Goal: Contribute content

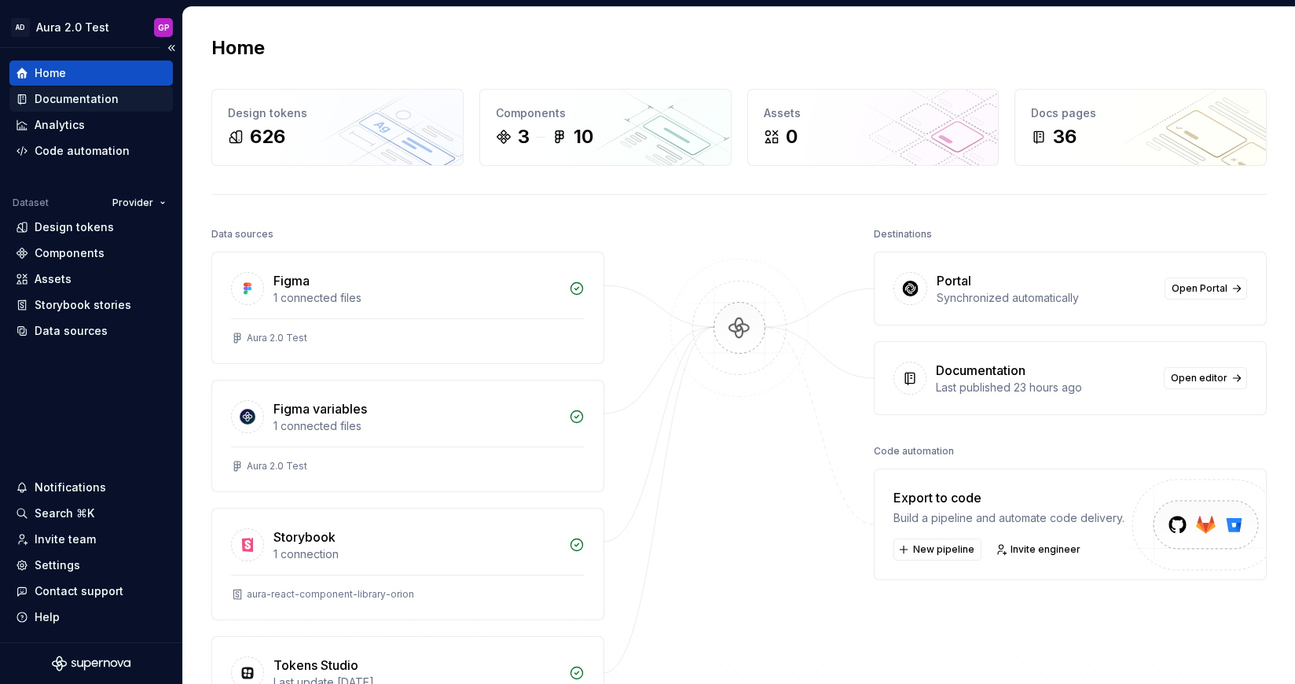
click at [77, 104] on div "Documentation" at bounding box center [77, 99] width 84 height 16
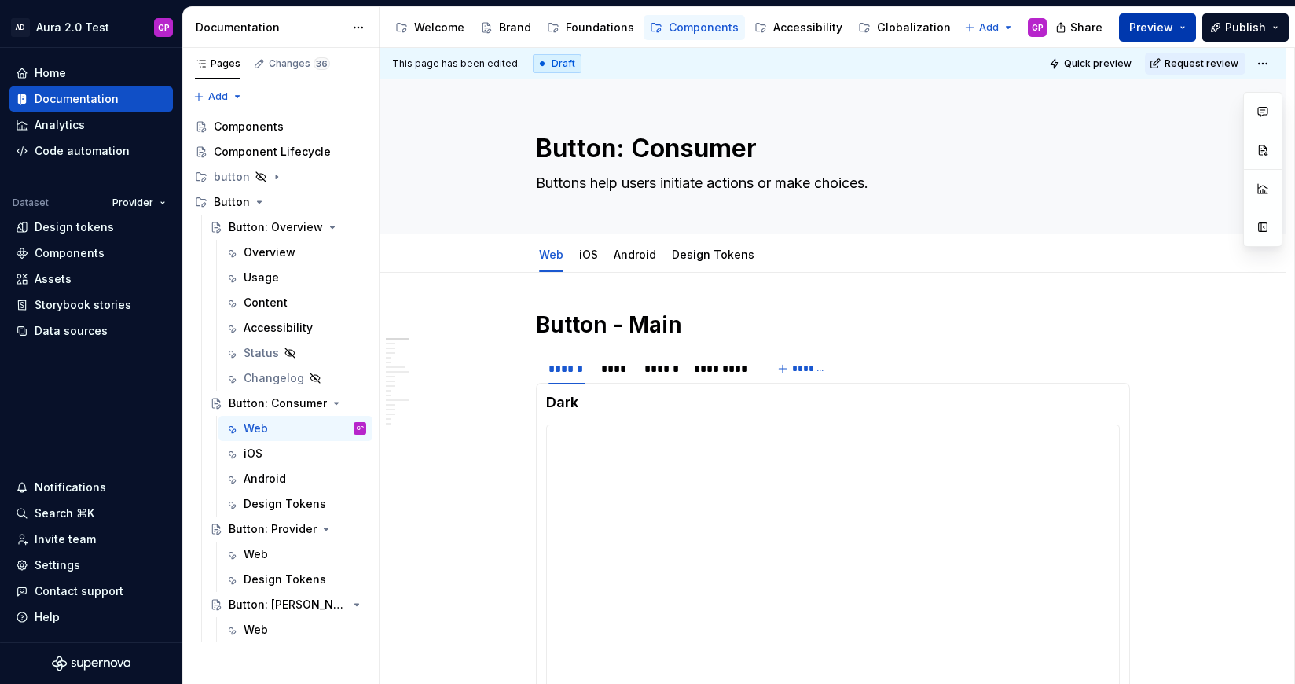
click at [1182, 25] on button "Preview" at bounding box center [1157, 27] width 77 height 28
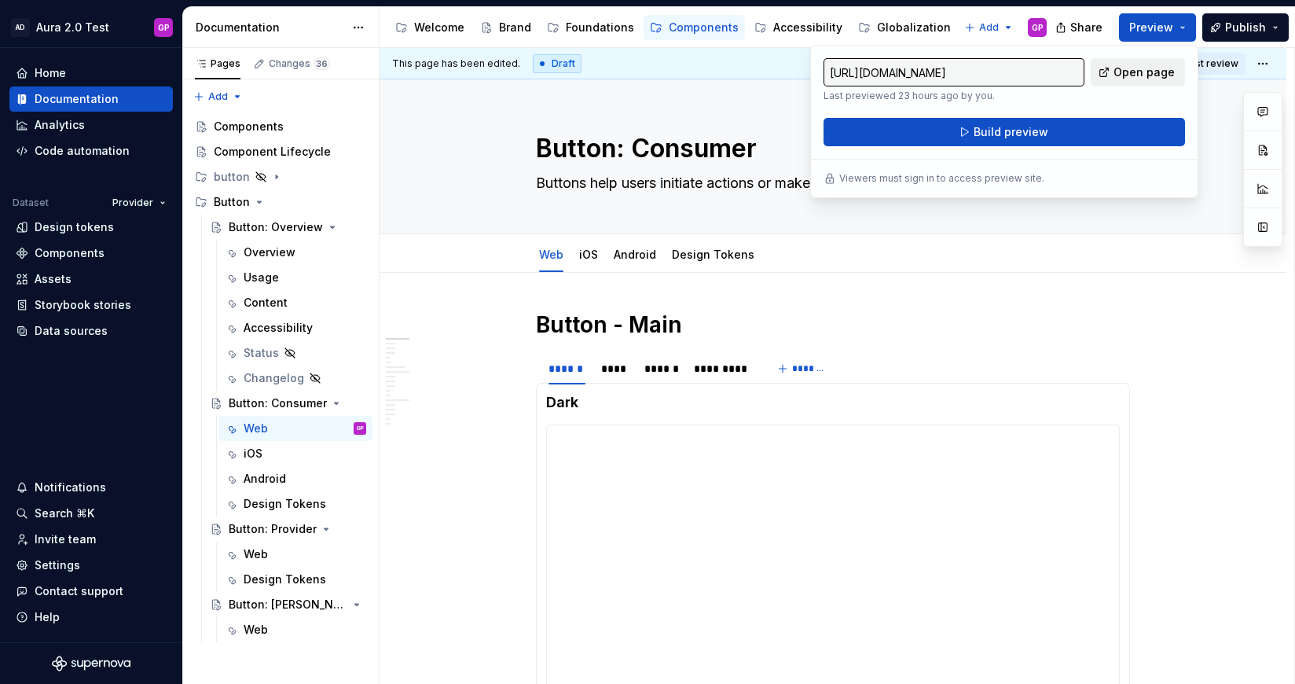
click at [1129, 68] on span "Open page" at bounding box center [1143, 72] width 61 height 16
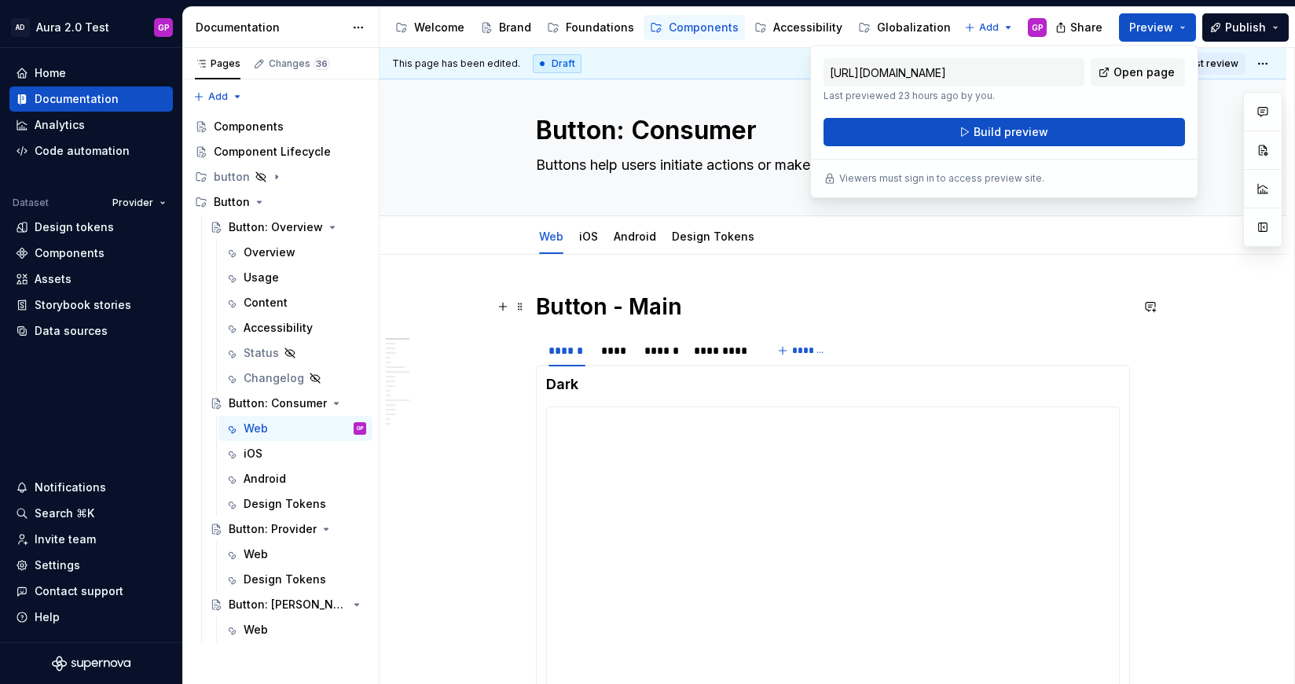
scroll to position [21, 0]
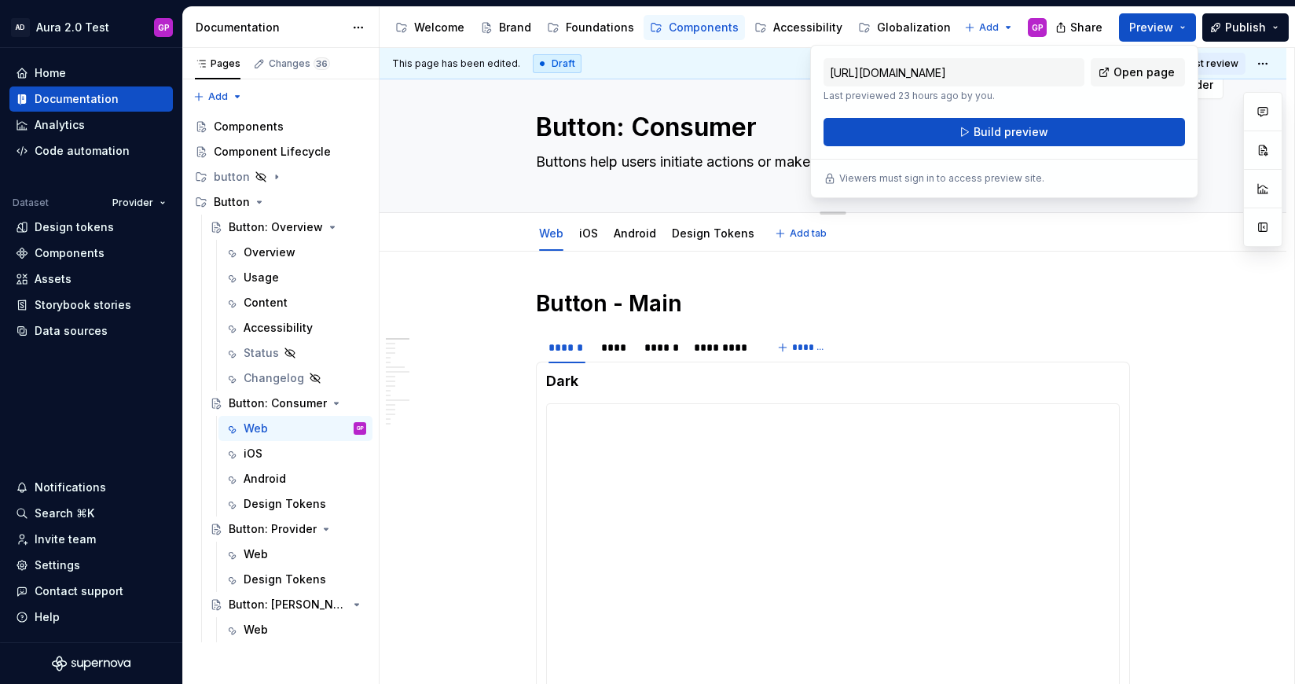
click at [757, 81] on div "Edit header" at bounding box center [801, 85] width 844 height 28
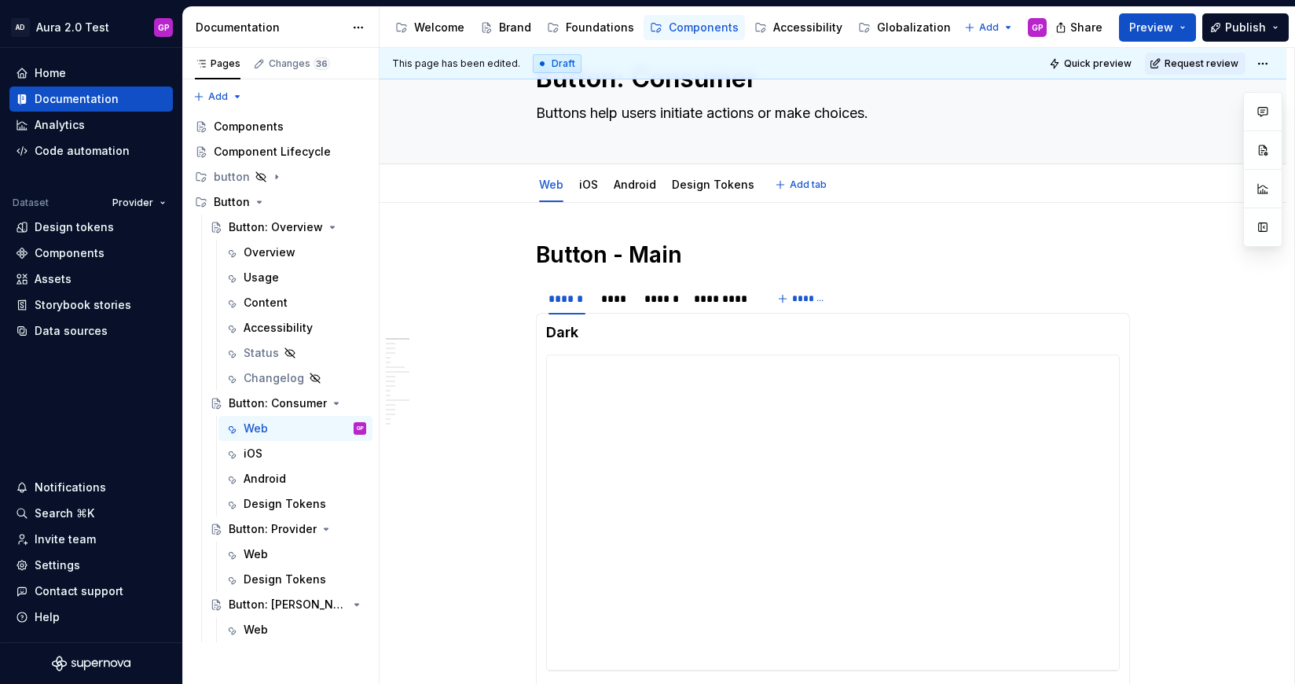
scroll to position [74, 0]
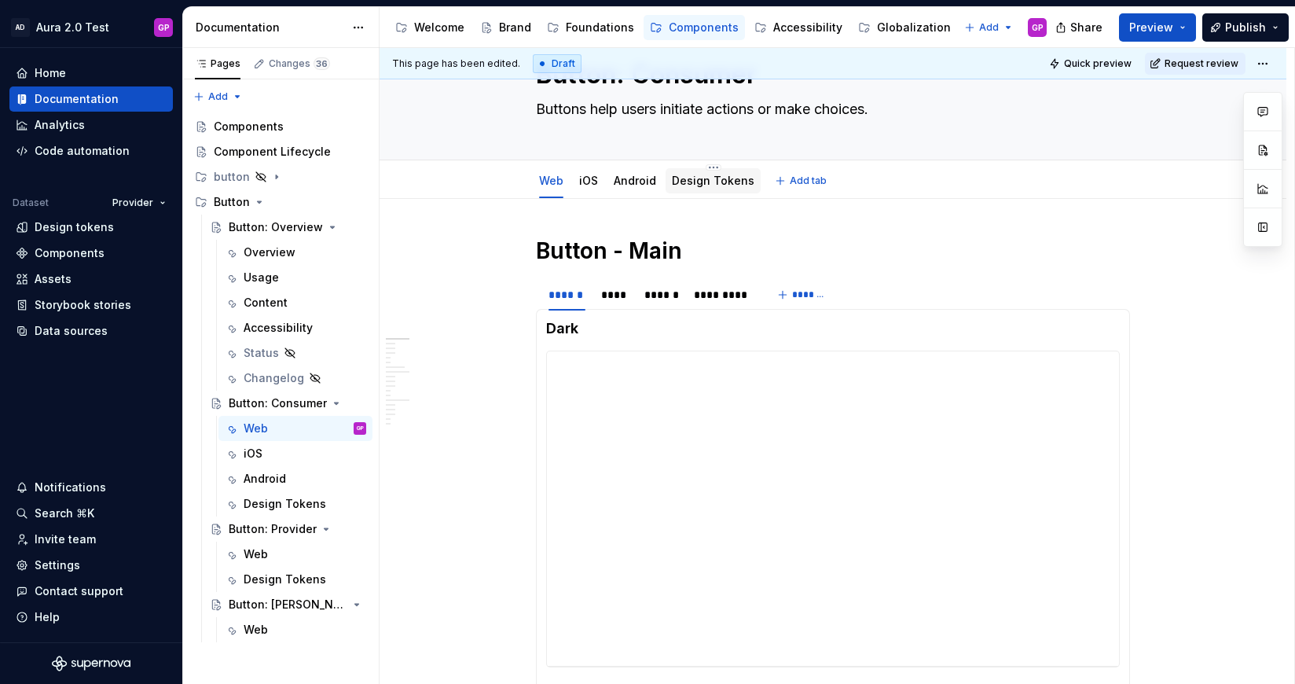
click at [713, 181] on link "Design Tokens" at bounding box center [713, 180] width 82 height 13
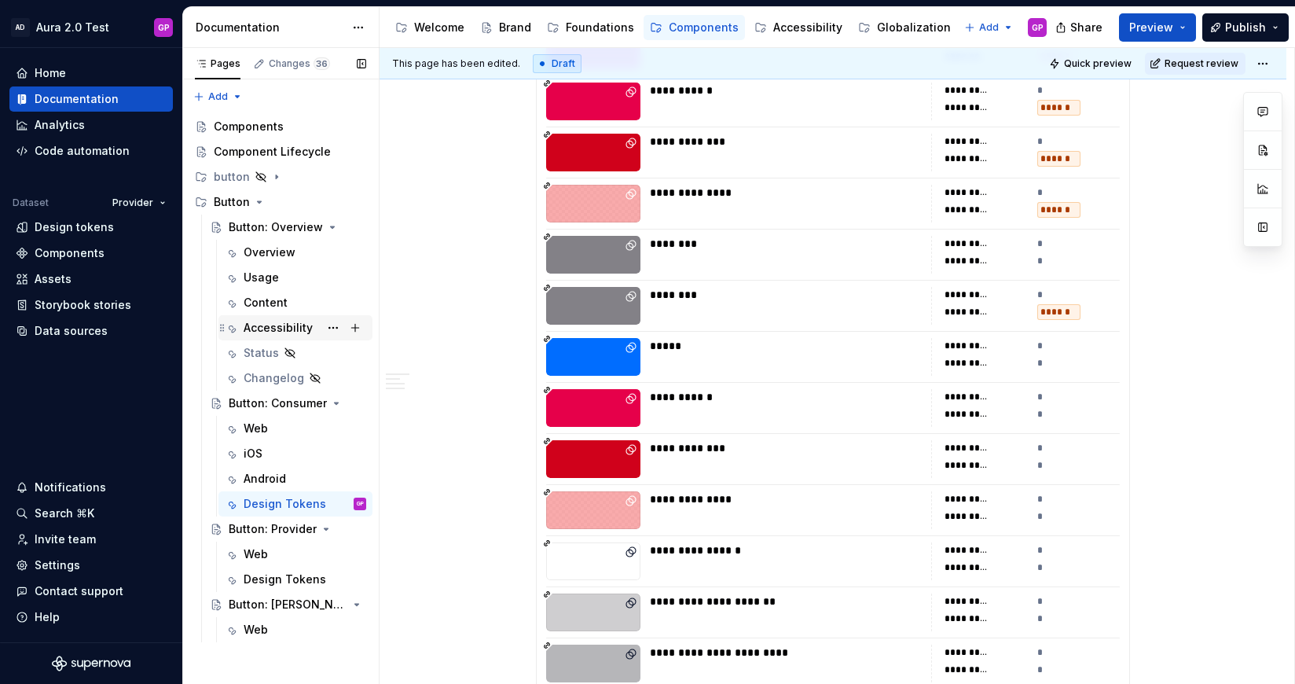
scroll to position [3376, 0]
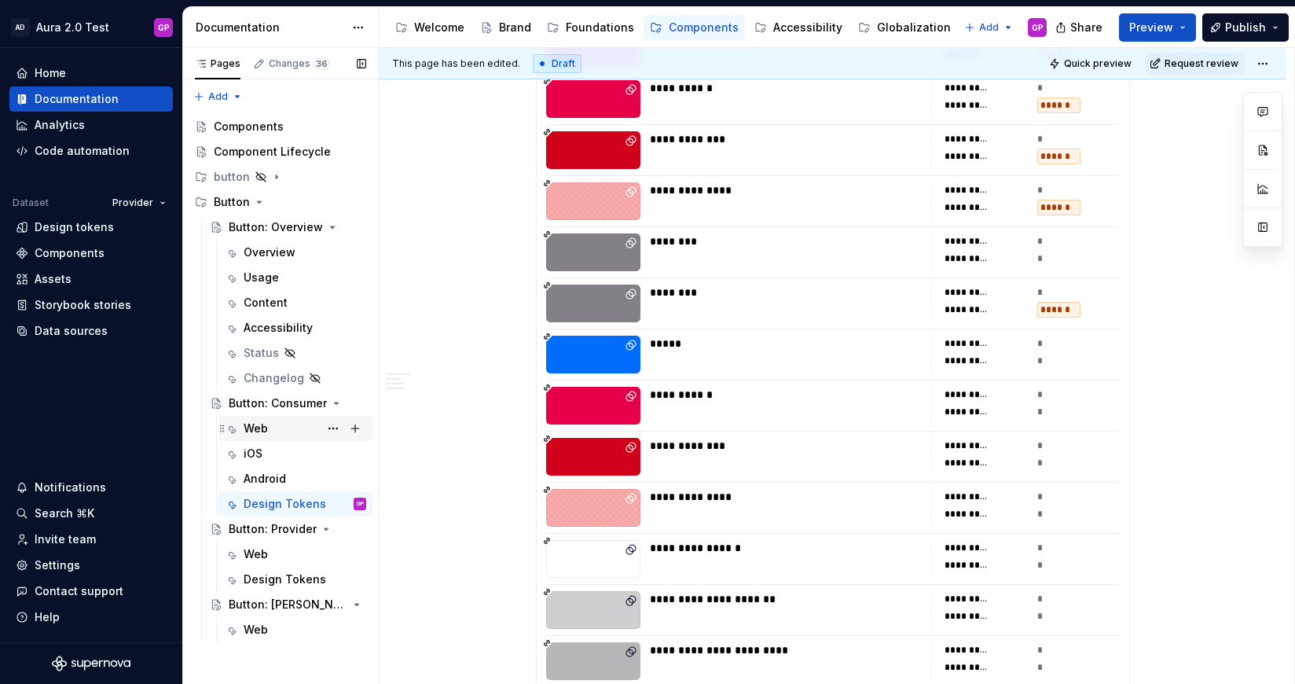
click at [254, 424] on div "Web" at bounding box center [256, 428] width 24 height 16
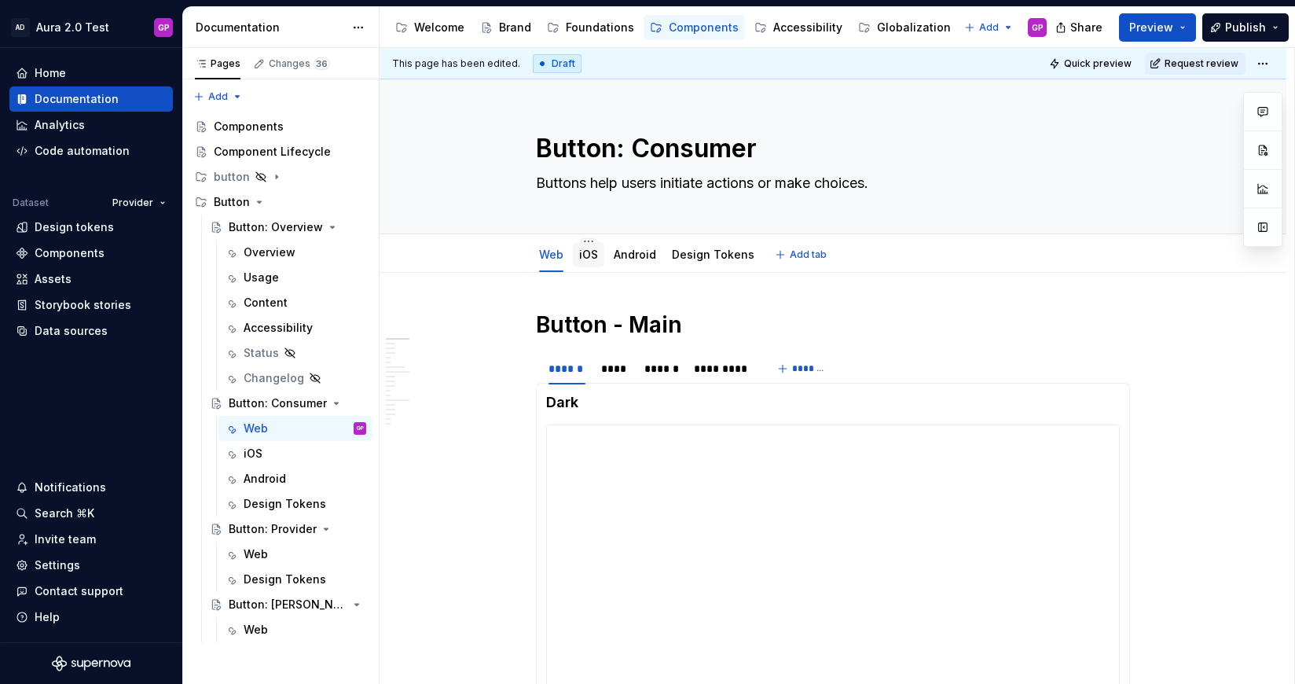
click at [588, 258] on link "iOS" at bounding box center [588, 253] width 19 height 13
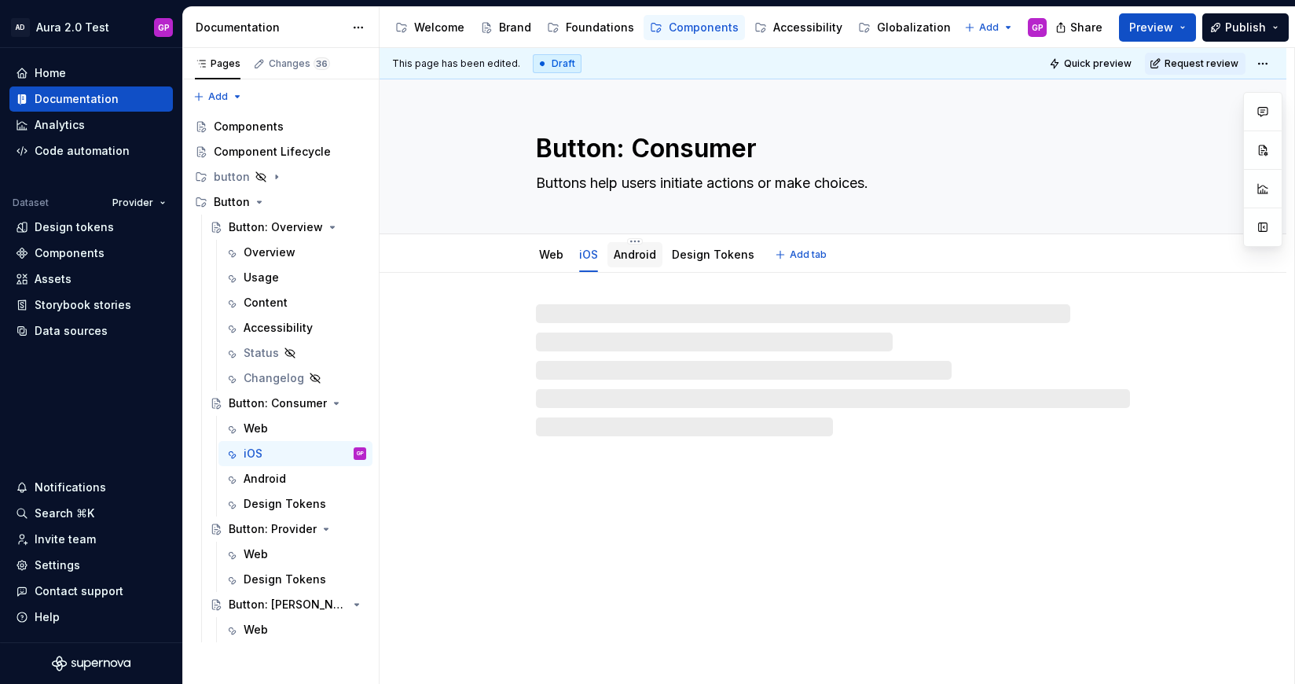
click at [642, 256] on link "Android" at bounding box center [635, 253] width 42 height 13
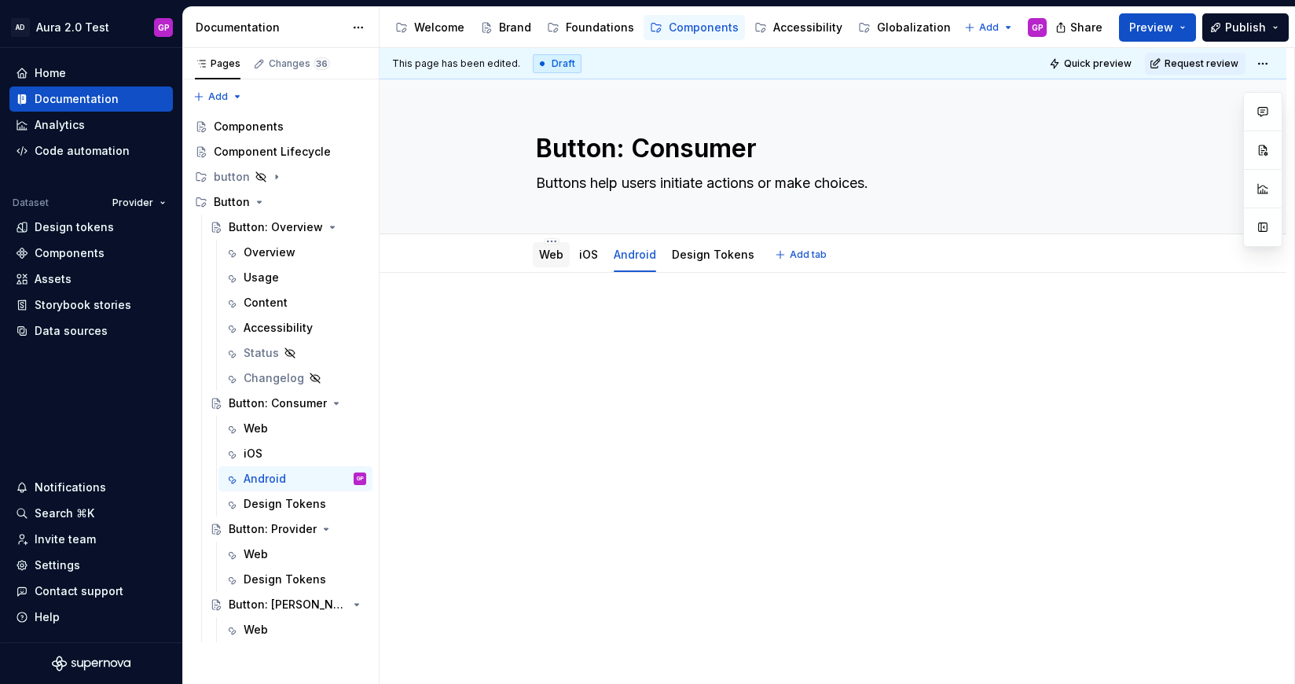
click at [558, 255] on link "Web" at bounding box center [551, 253] width 24 height 13
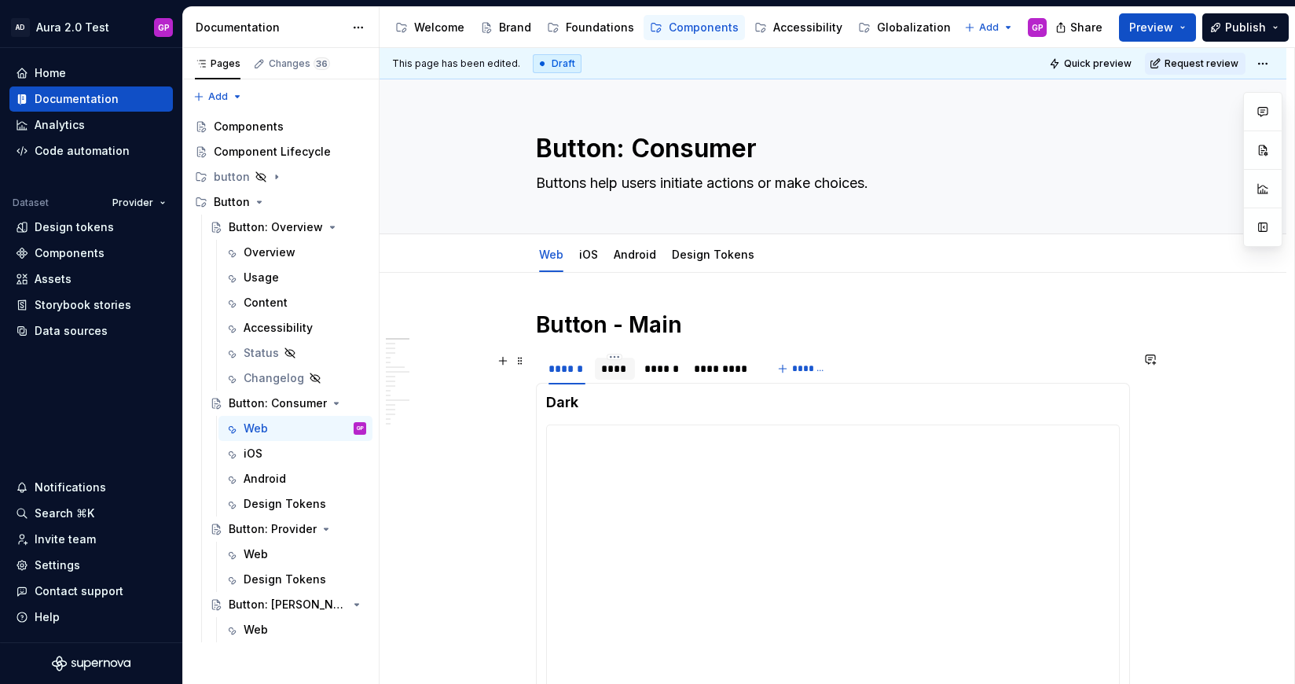
click at [622, 368] on div "****" at bounding box center [615, 369] width 28 height 16
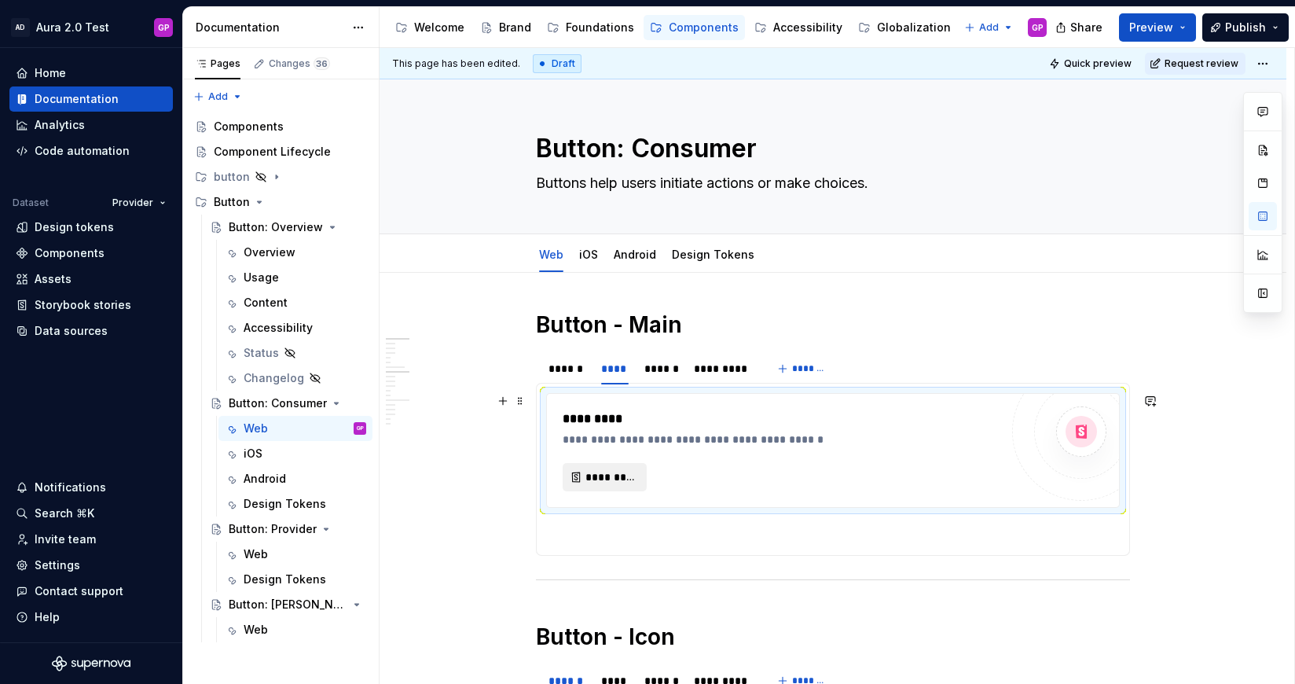
click at [603, 478] on span "*********" at bounding box center [610, 477] width 51 height 16
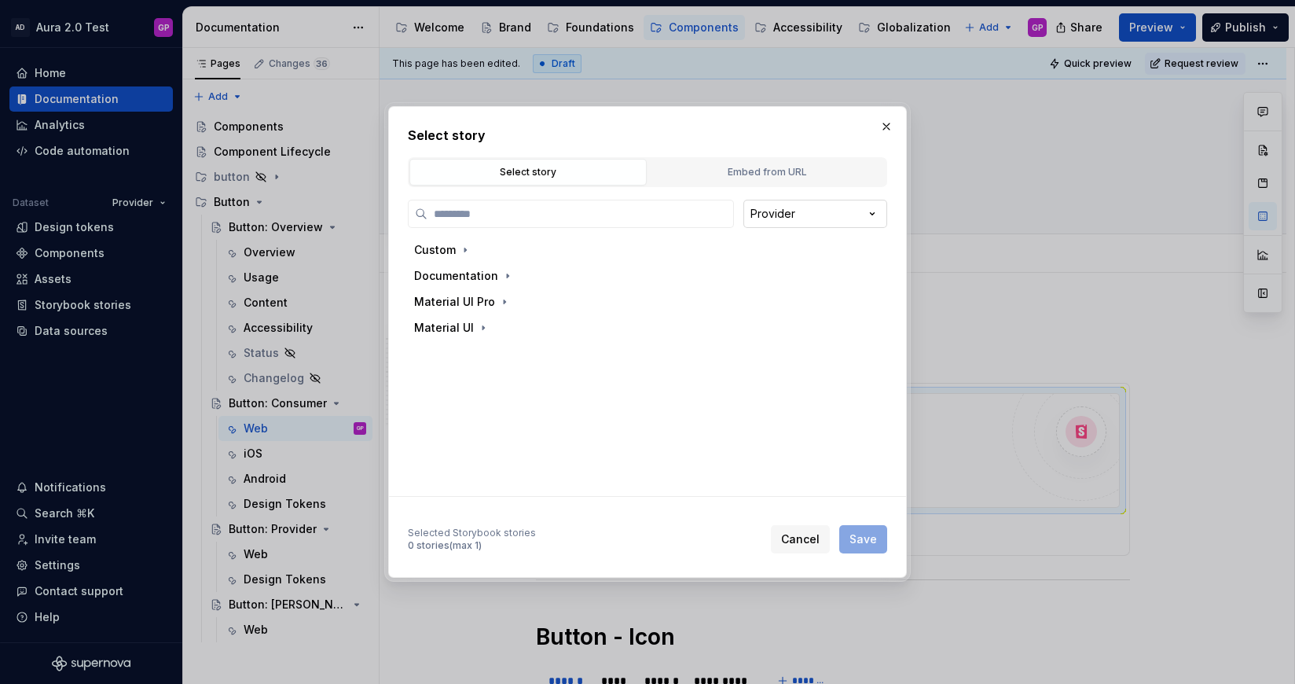
click at [801, 218] on div "Select story Select story Embed from URL Provider Custom Documentation Material…" at bounding box center [647, 342] width 1295 height 684
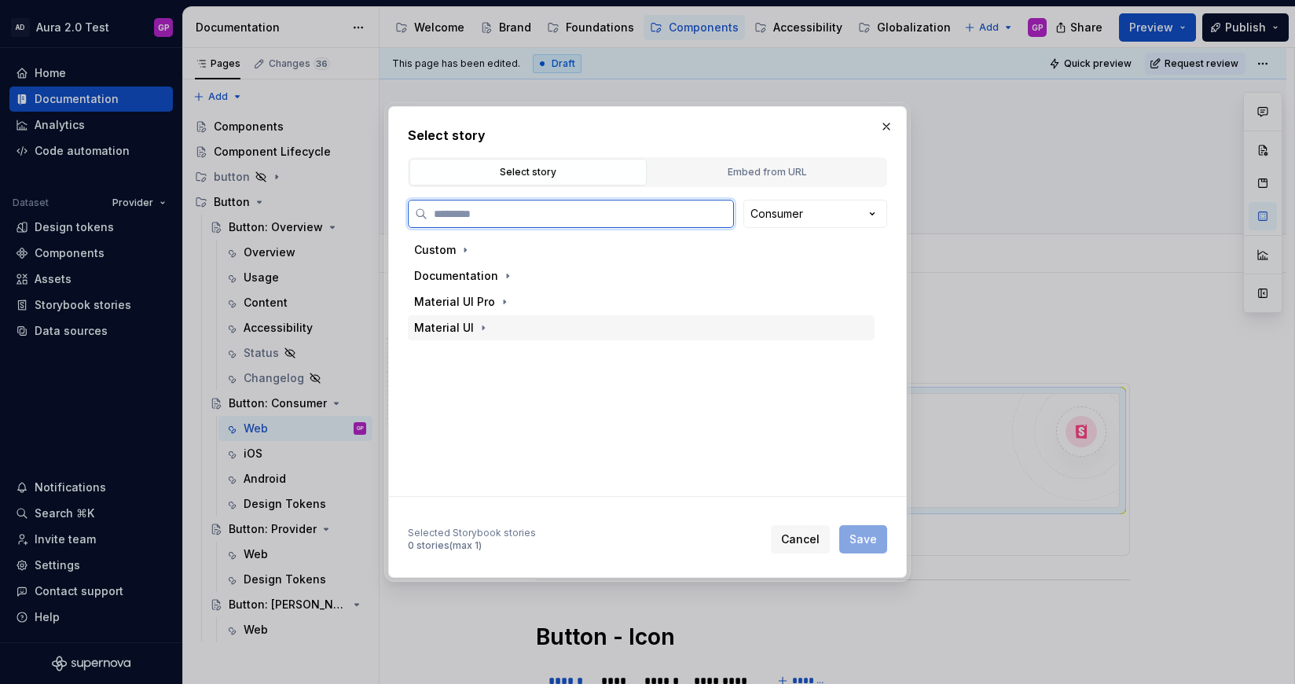
click at [445, 326] on div "Material UI" at bounding box center [444, 328] width 60 height 16
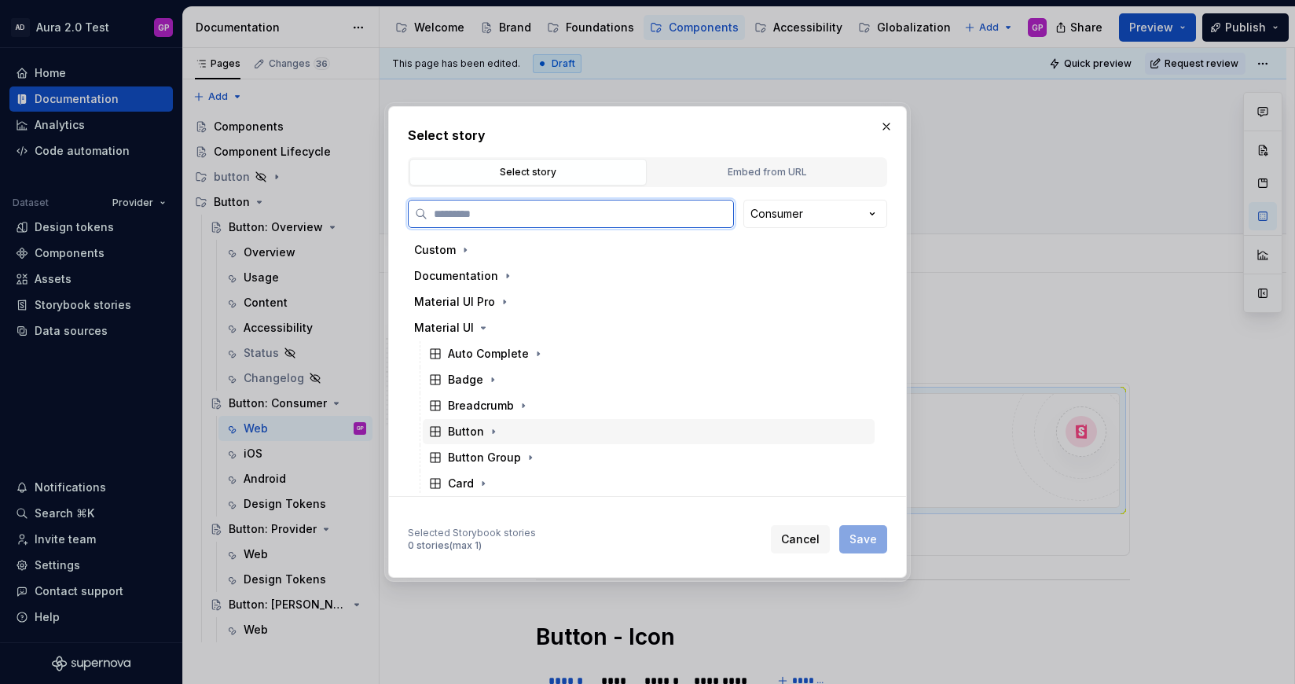
click at [466, 427] on div "Button" at bounding box center [466, 431] width 36 height 16
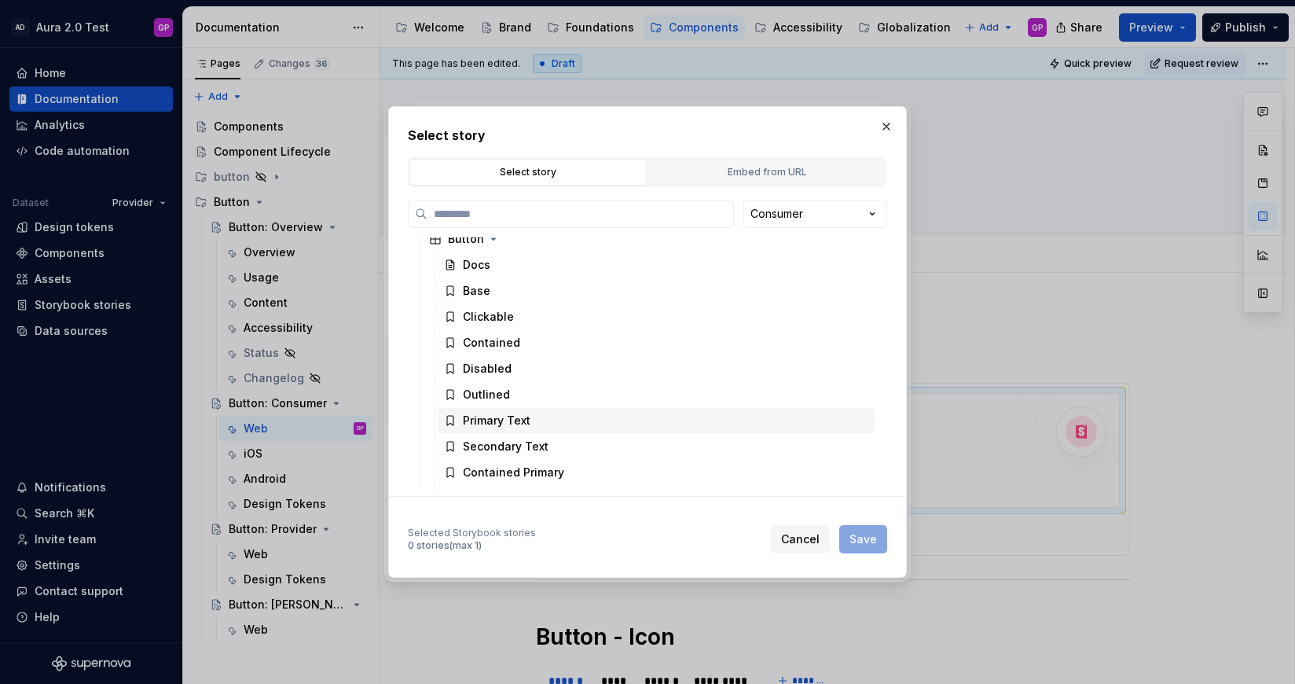
scroll to position [0, 2]
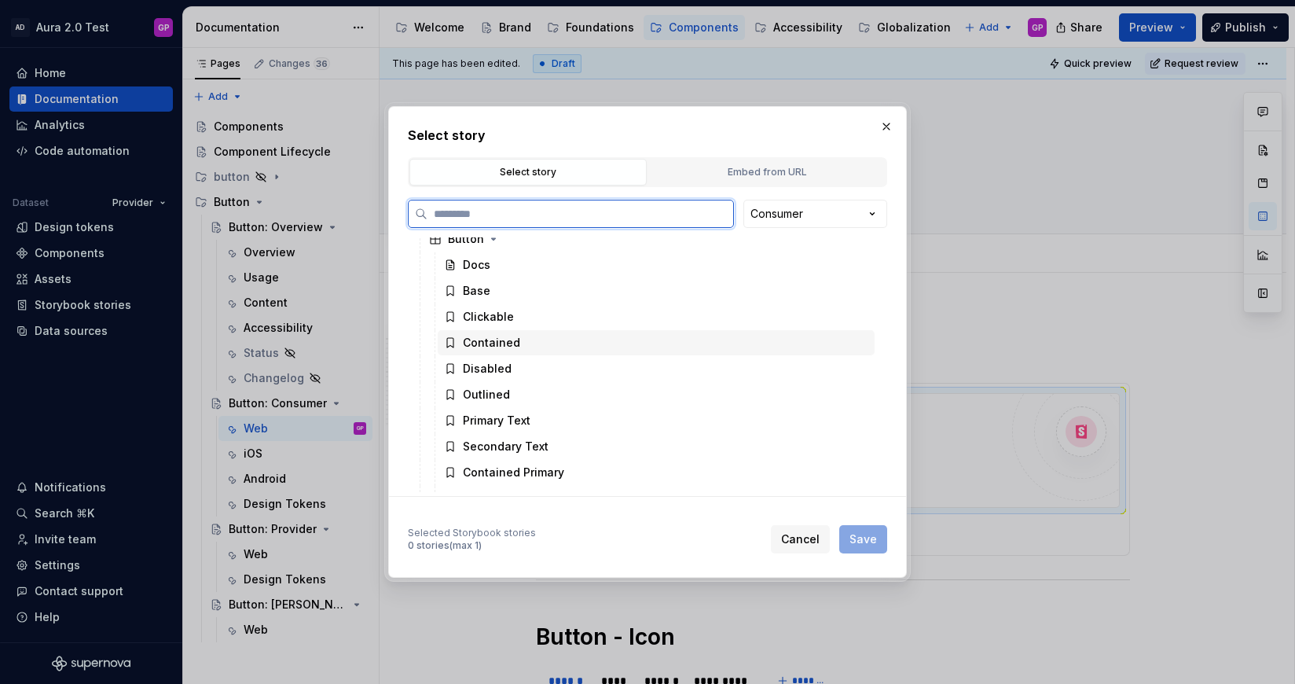
click at [463, 340] on div "Contained" at bounding box center [491, 343] width 57 height 16
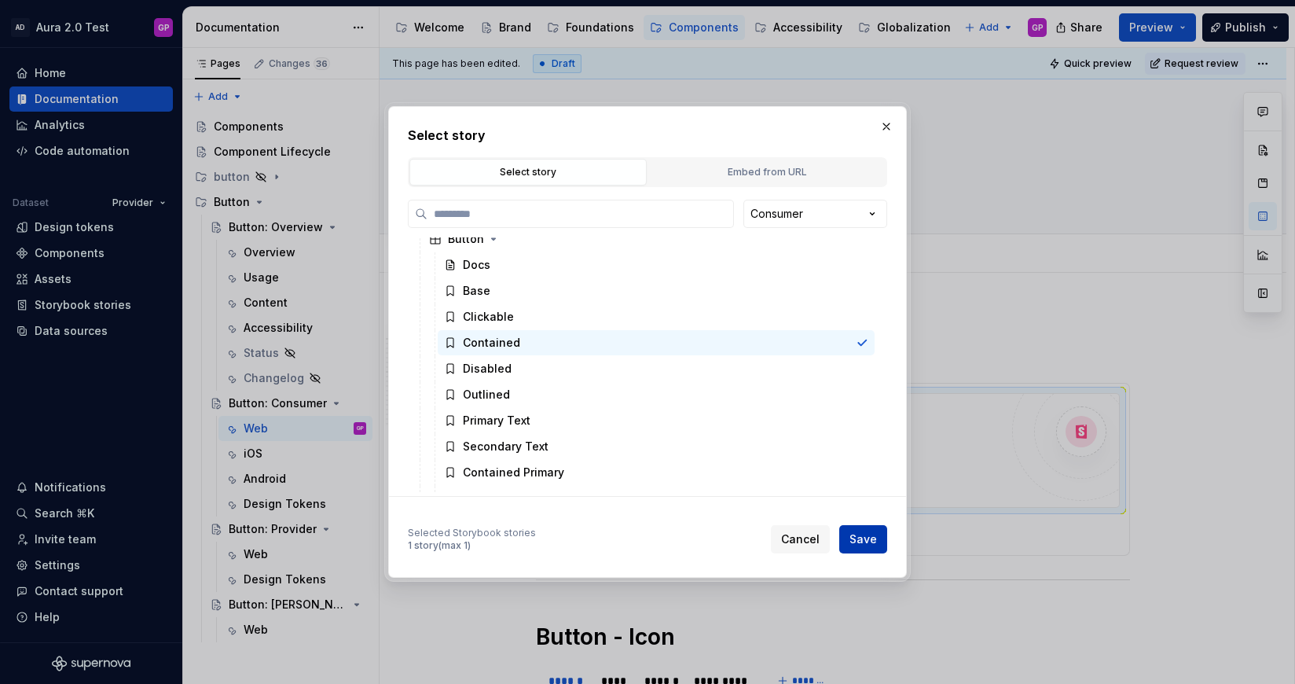
click at [867, 544] on span "Save" at bounding box center [862, 539] width 27 height 16
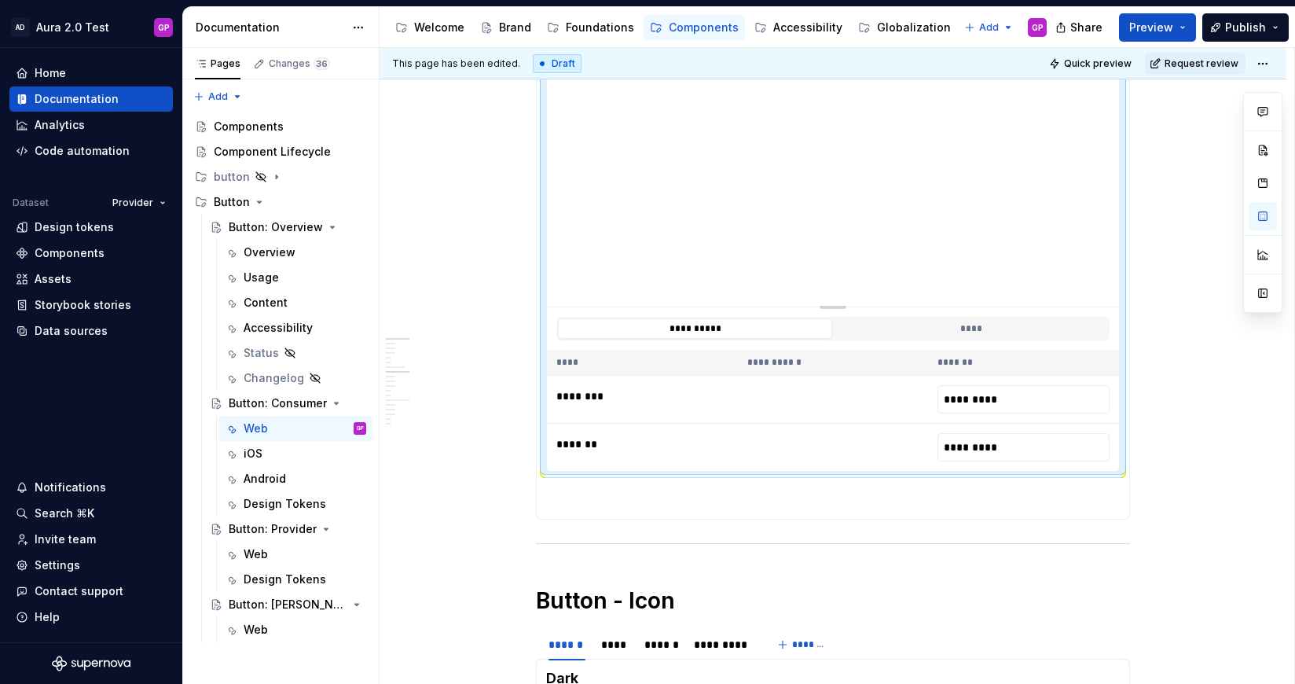
scroll to position [386, 0]
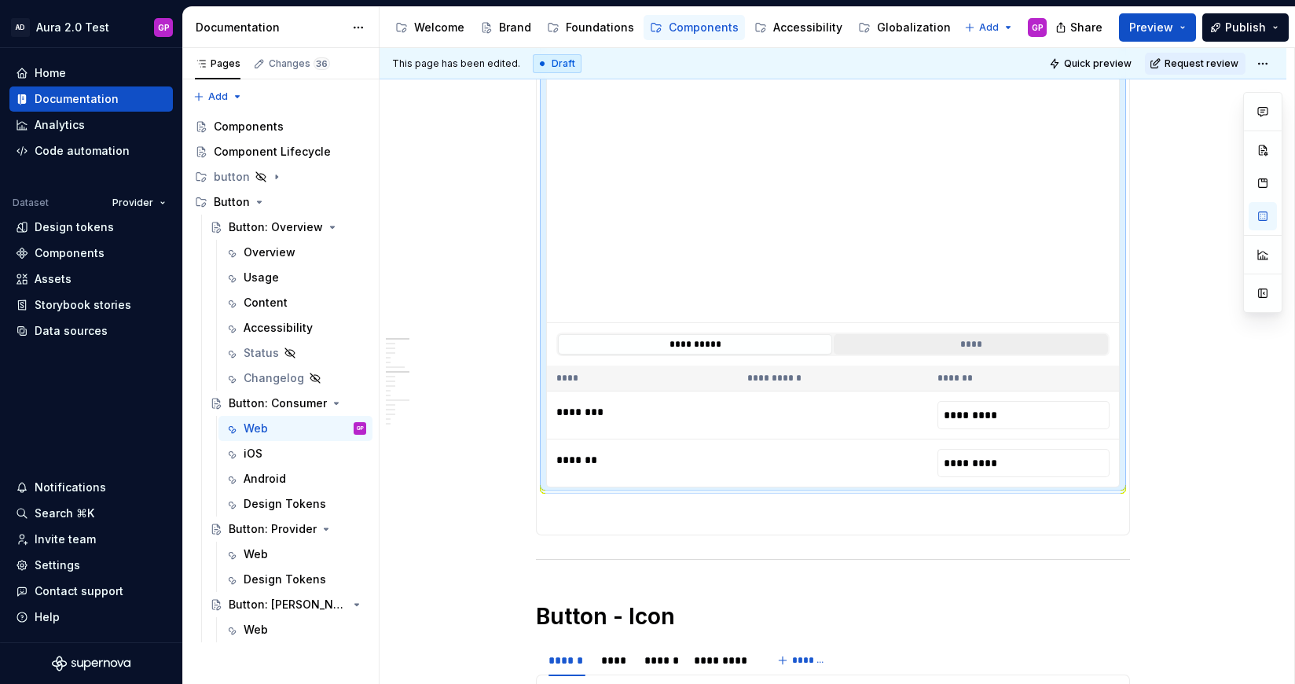
click at [956, 343] on button "****" at bounding box center [971, 344] width 274 height 20
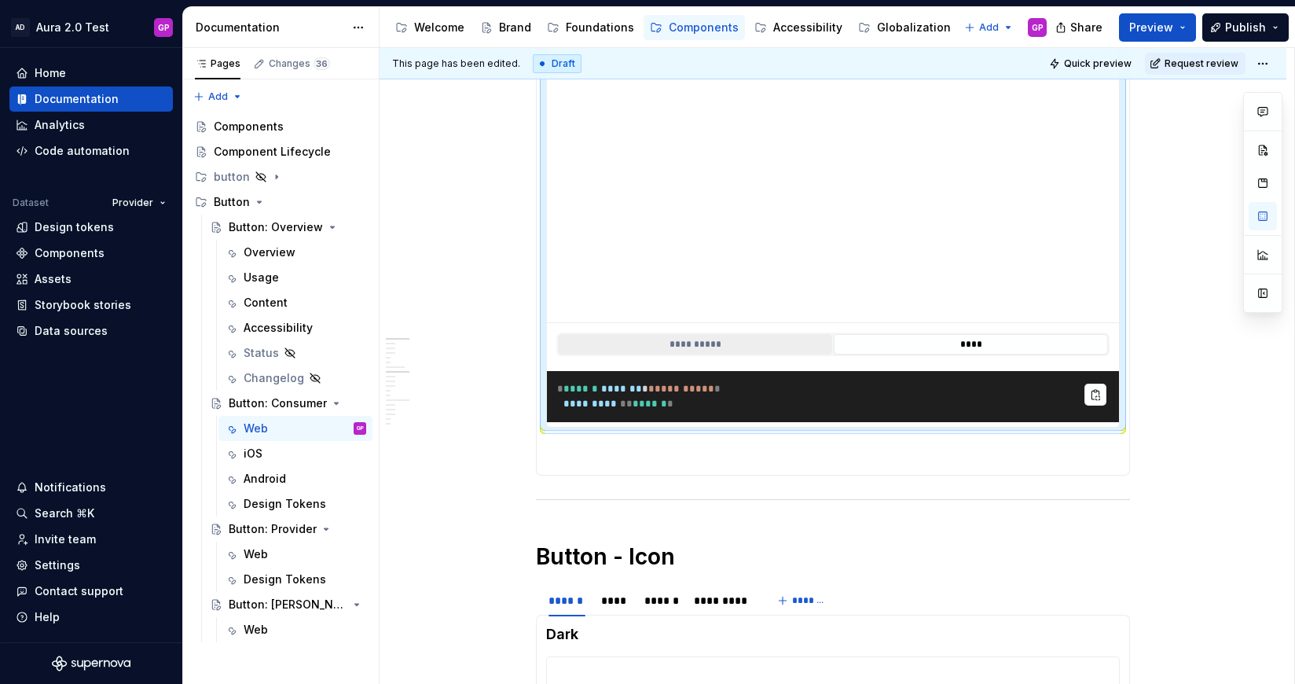
click at [682, 346] on button "**********" at bounding box center [695, 344] width 274 height 20
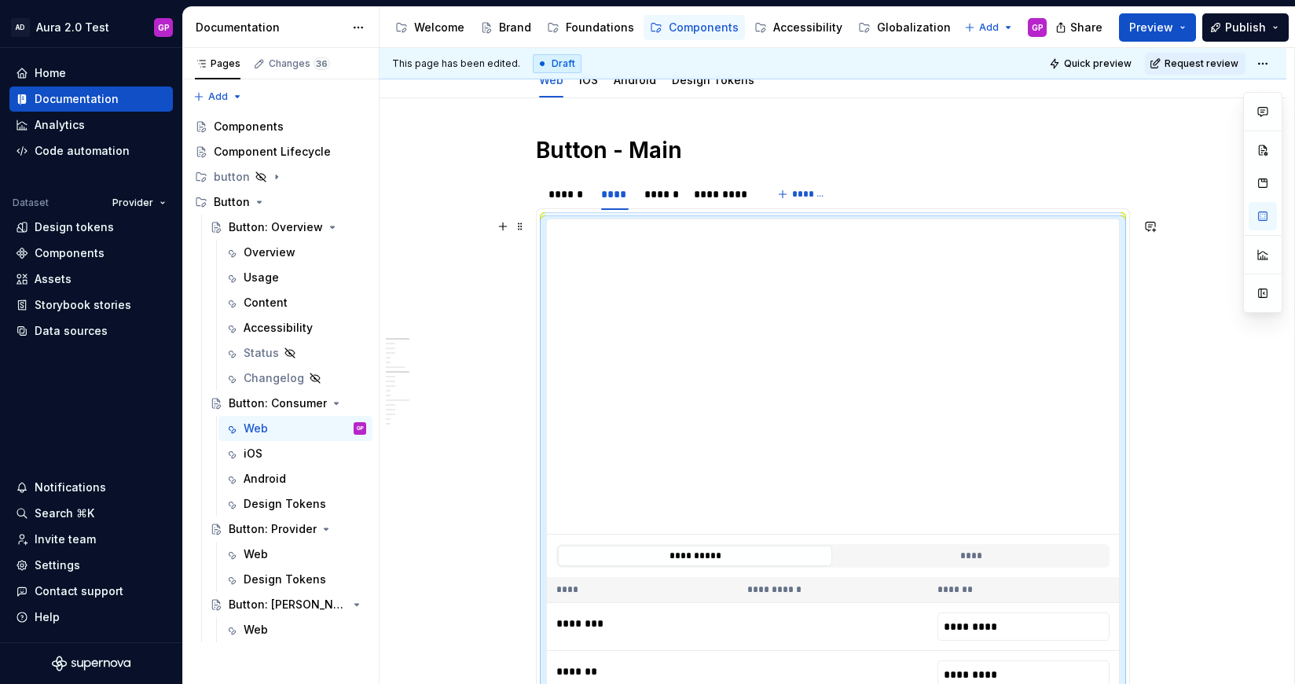
scroll to position [173, 0]
click at [669, 196] on div "******" at bounding box center [661, 196] width 34 height 16
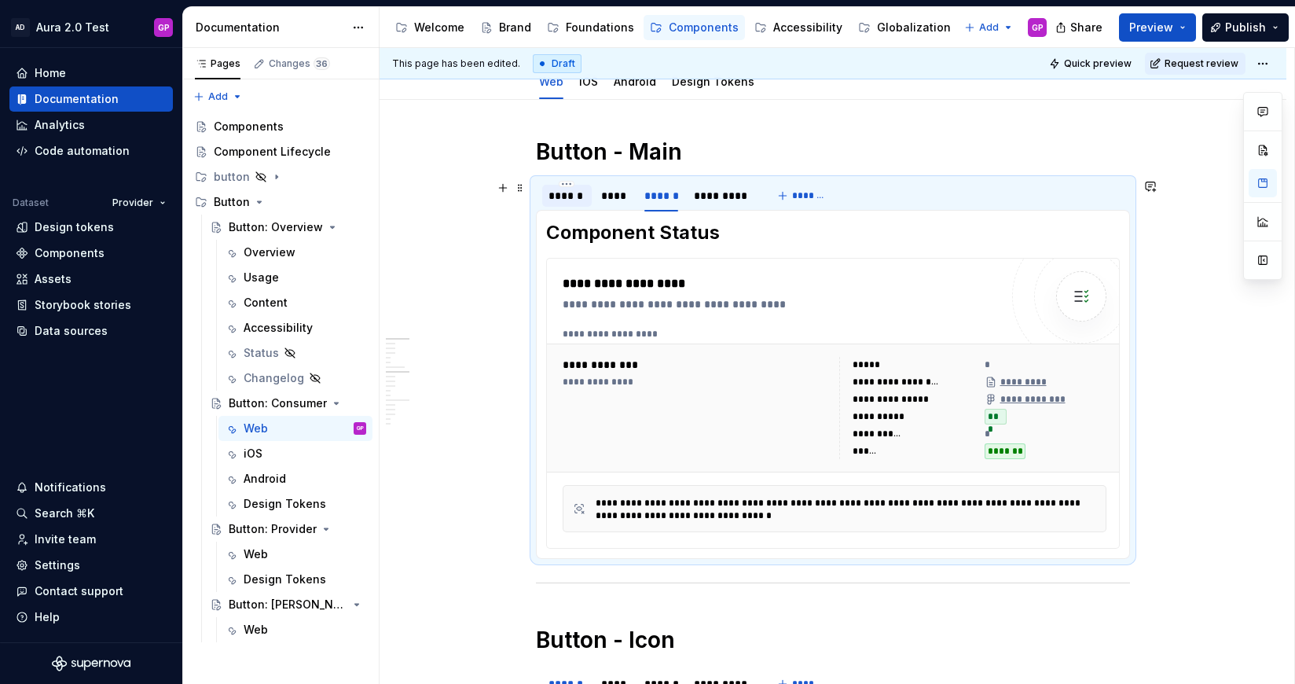
click at [555, 193] on div "******" at bounding box center [566, 196] width 37 height 16
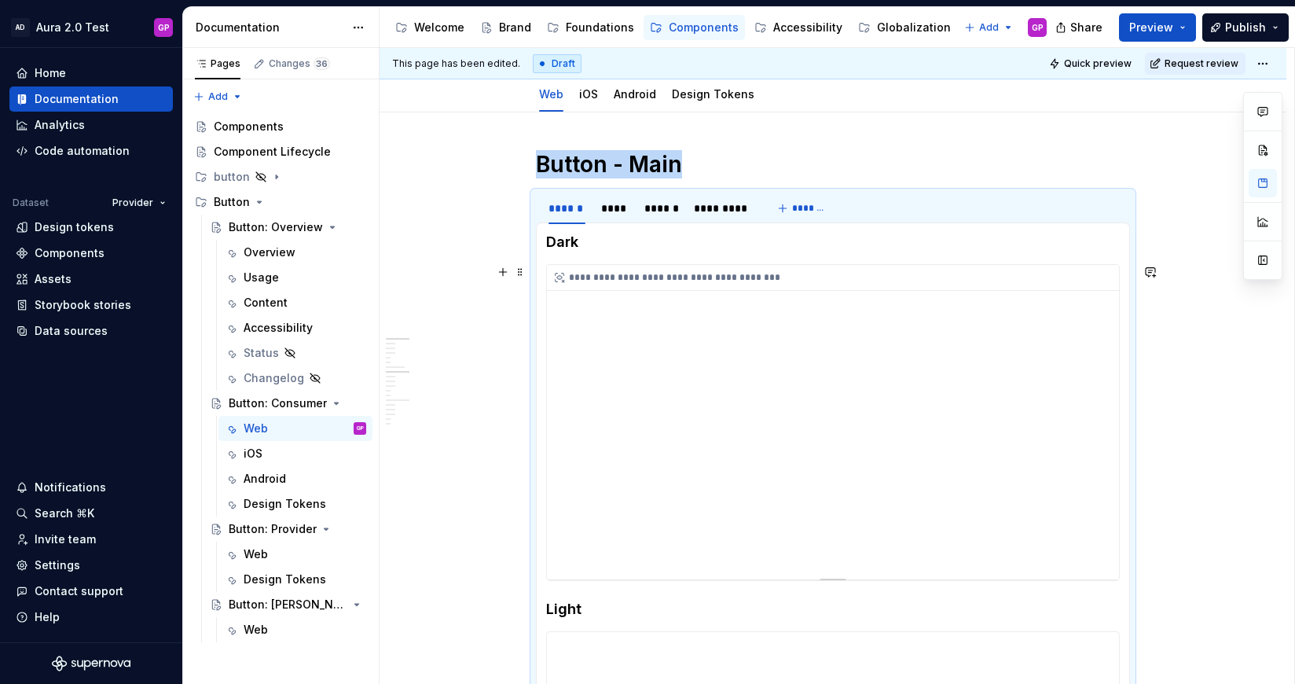
scroll to position [58, 0]
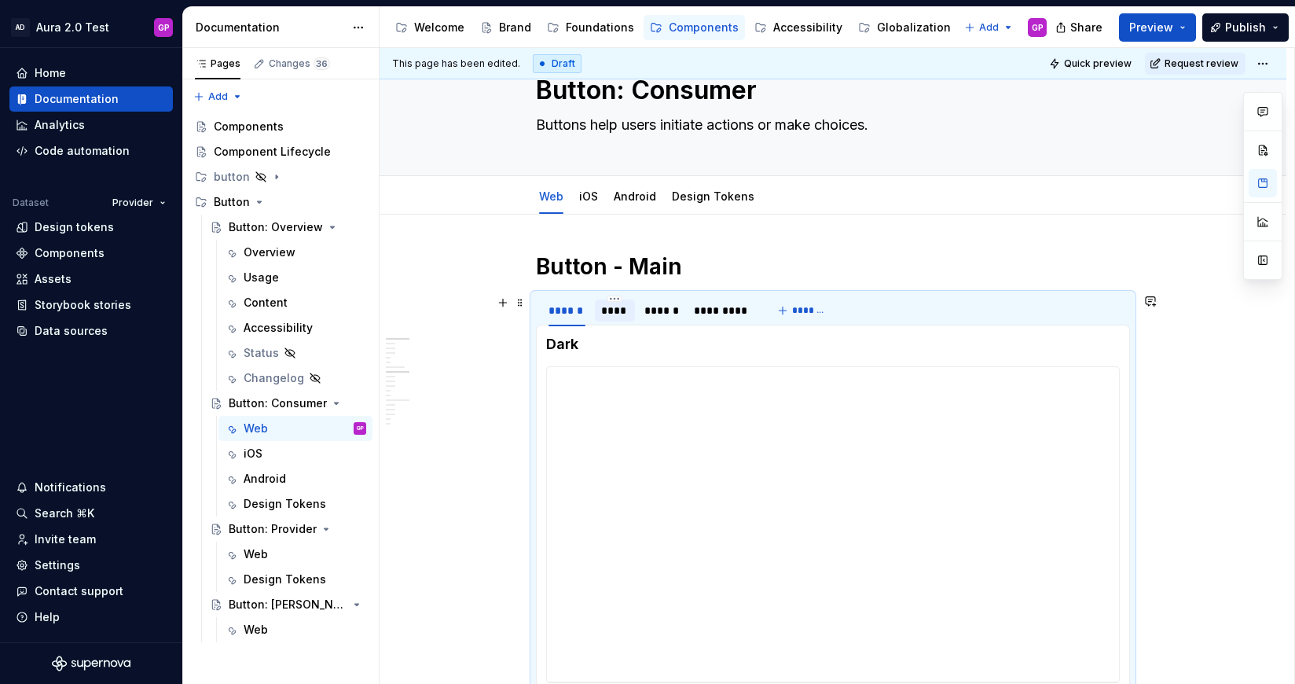
click at [618, 308] on div "****" at bounding box center [615, 310] width 28 height 16
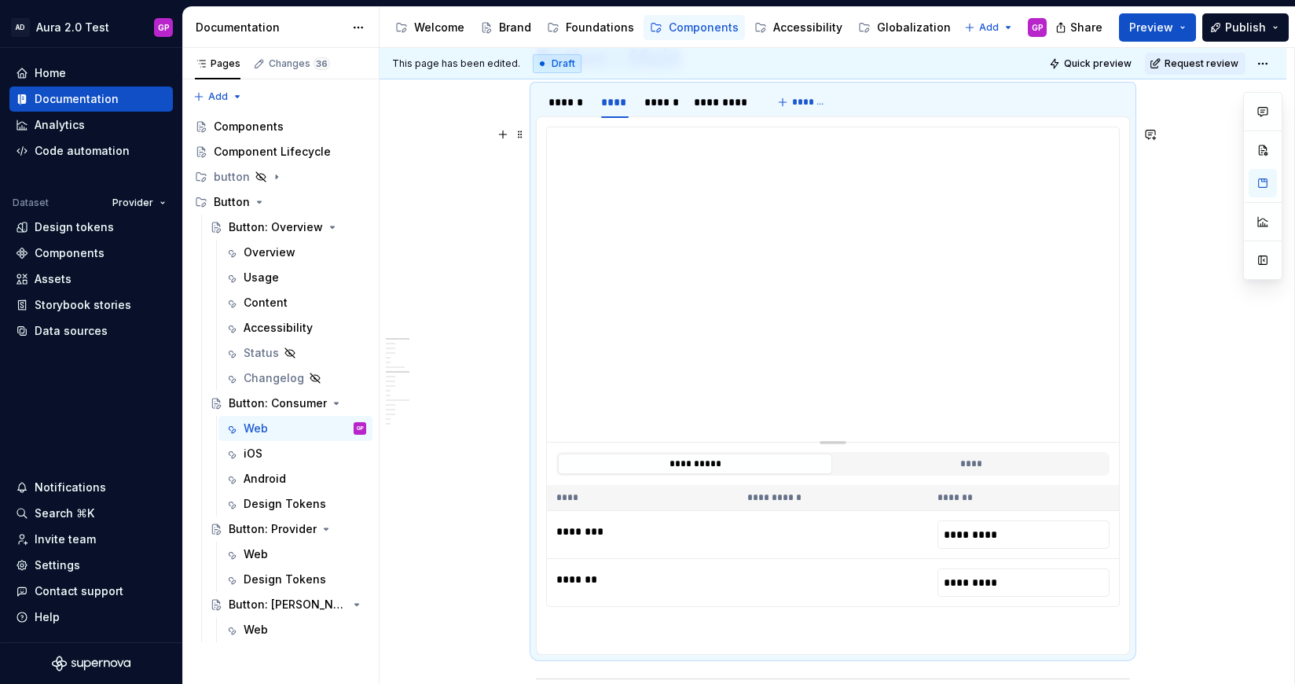
scroll to position [267, 0]
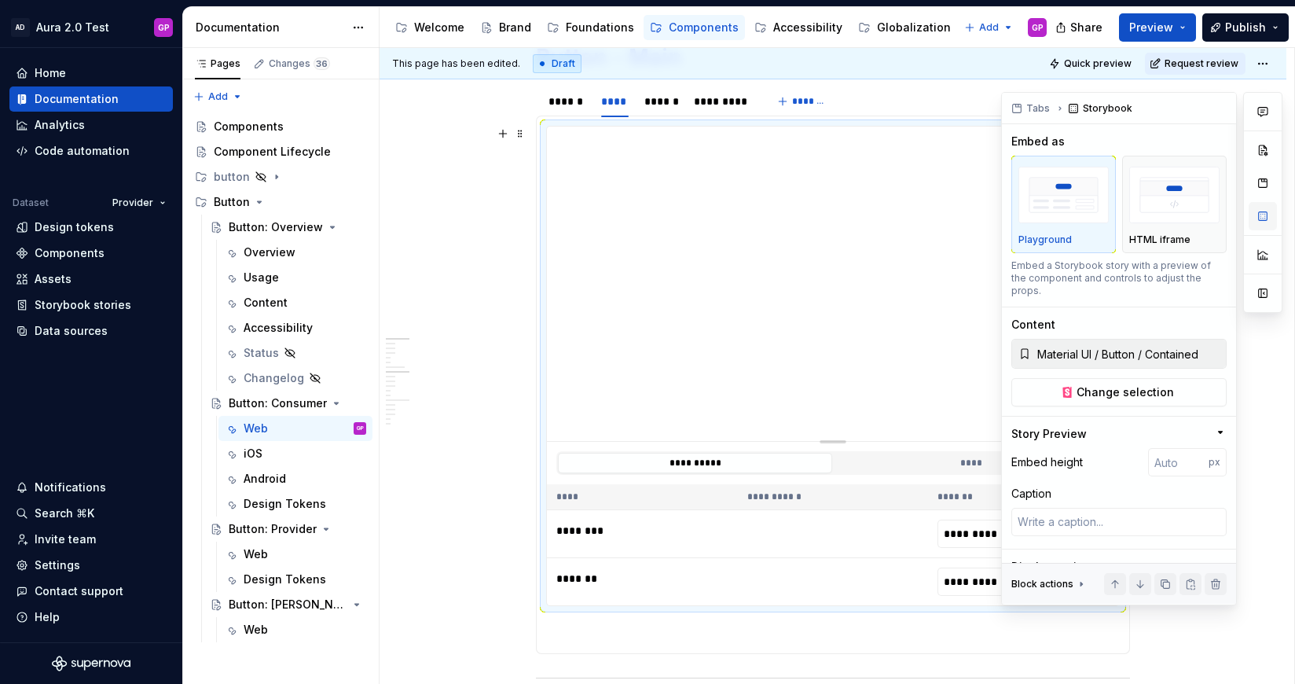
click at [1264, 215] on button "button" at bounding box center [1262, 216] width 28 height 28
click at [1169, 202] on img "button" at bounding box center [1174, 195] width 90 height 57
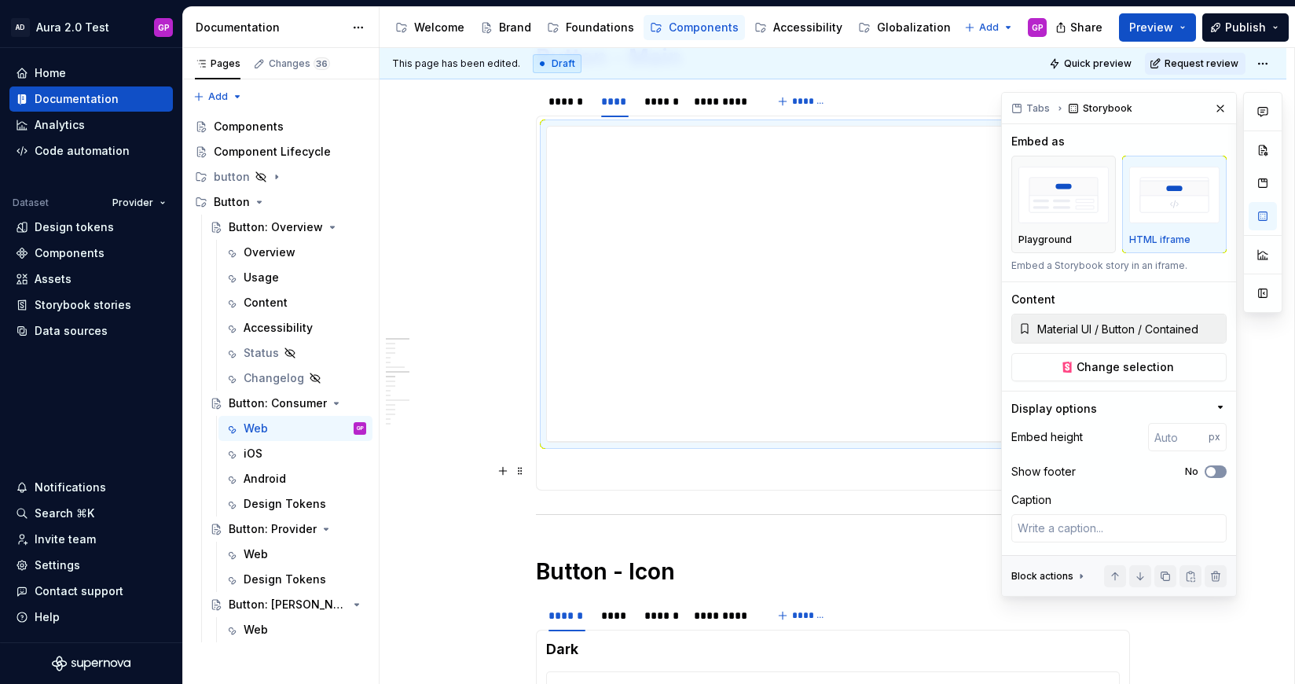
click at [1210, 470] on span "button" at bounding box center [1210, 471] width 9 height 9
click at [1046, 206] on img "button" at bounding box center [1063, 195] width 90 height 57
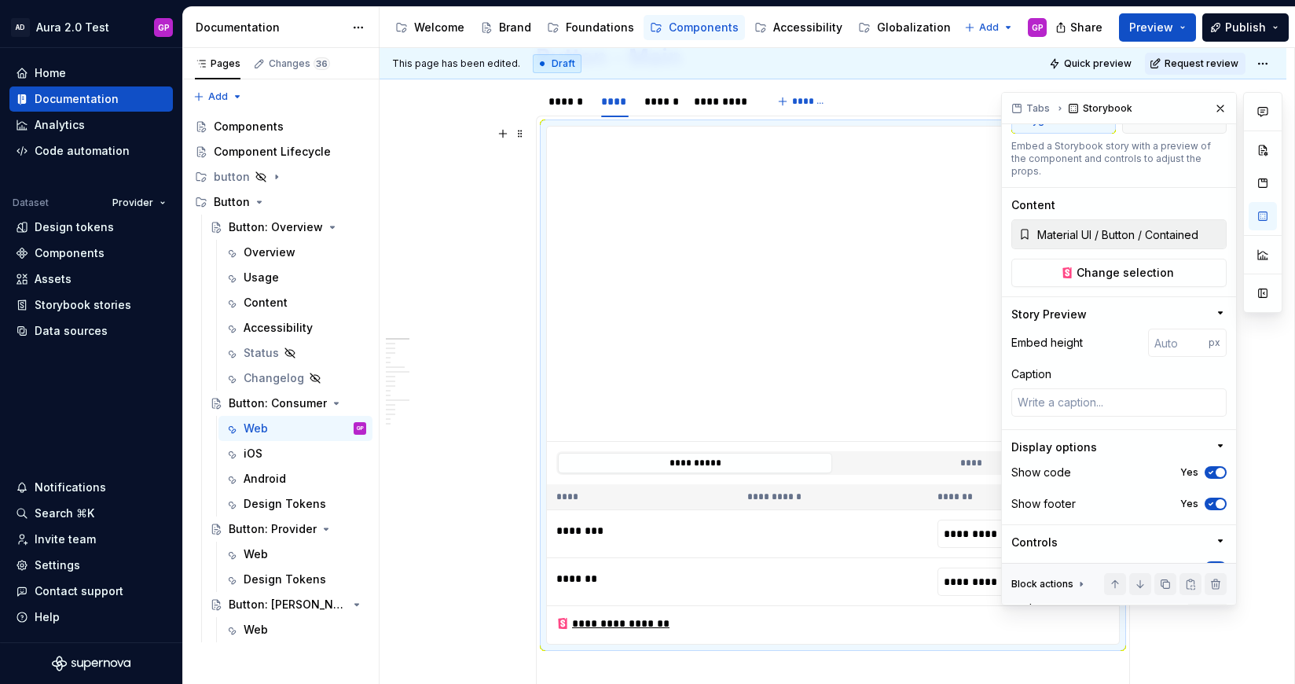
scroll to position [0, 0]
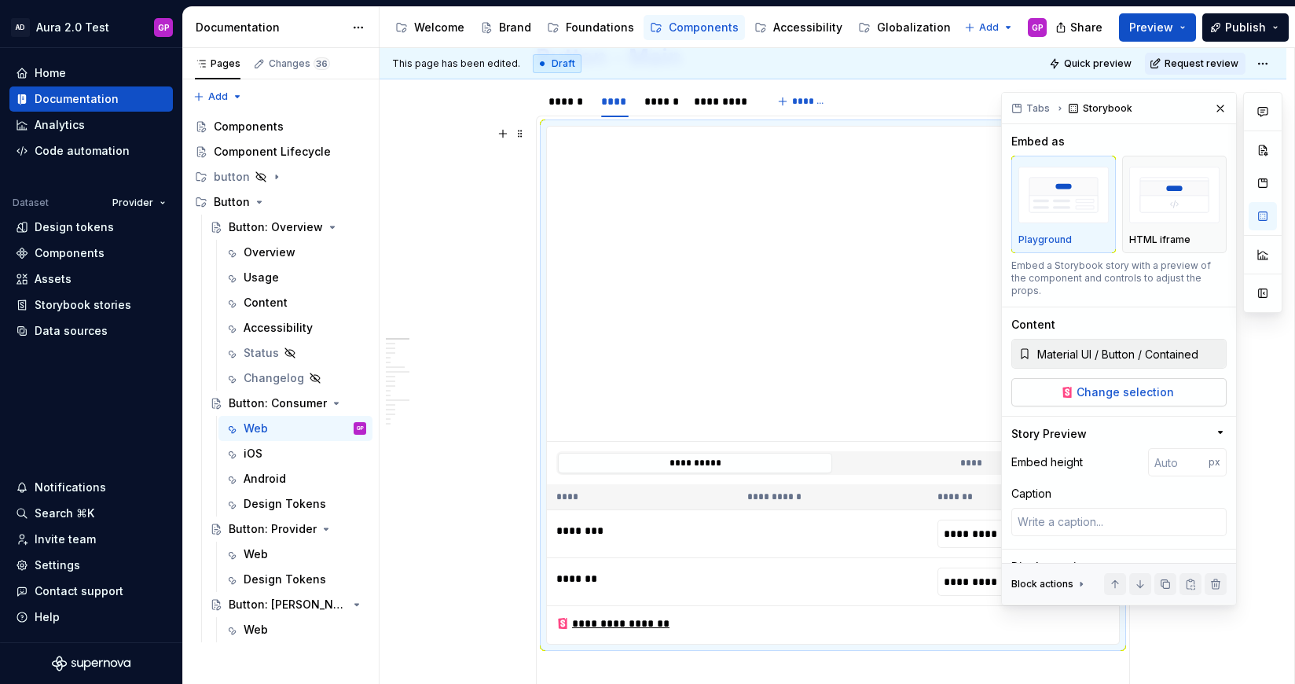
click at [1107, 384] on span "Change selection" at bounding box center [1124, 392] width 97 height 16
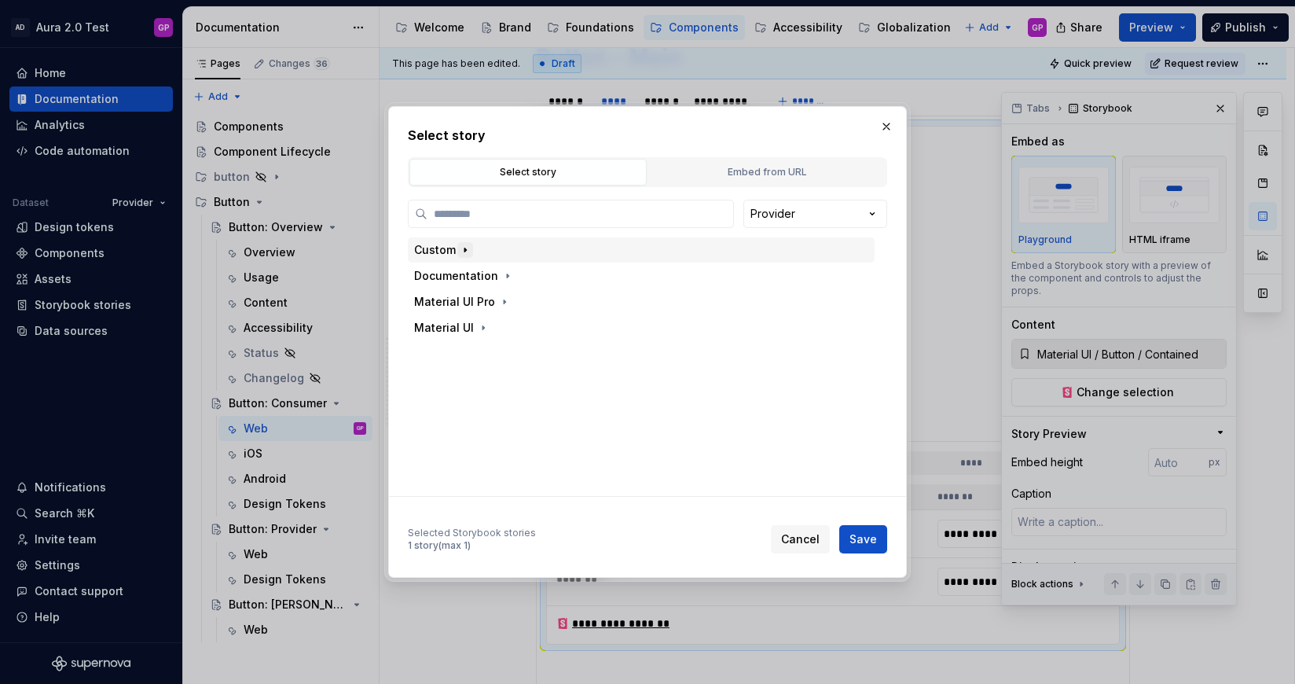
click at [460, 250] on icon "button" at bounding box center [465, 250] width 13 height 13
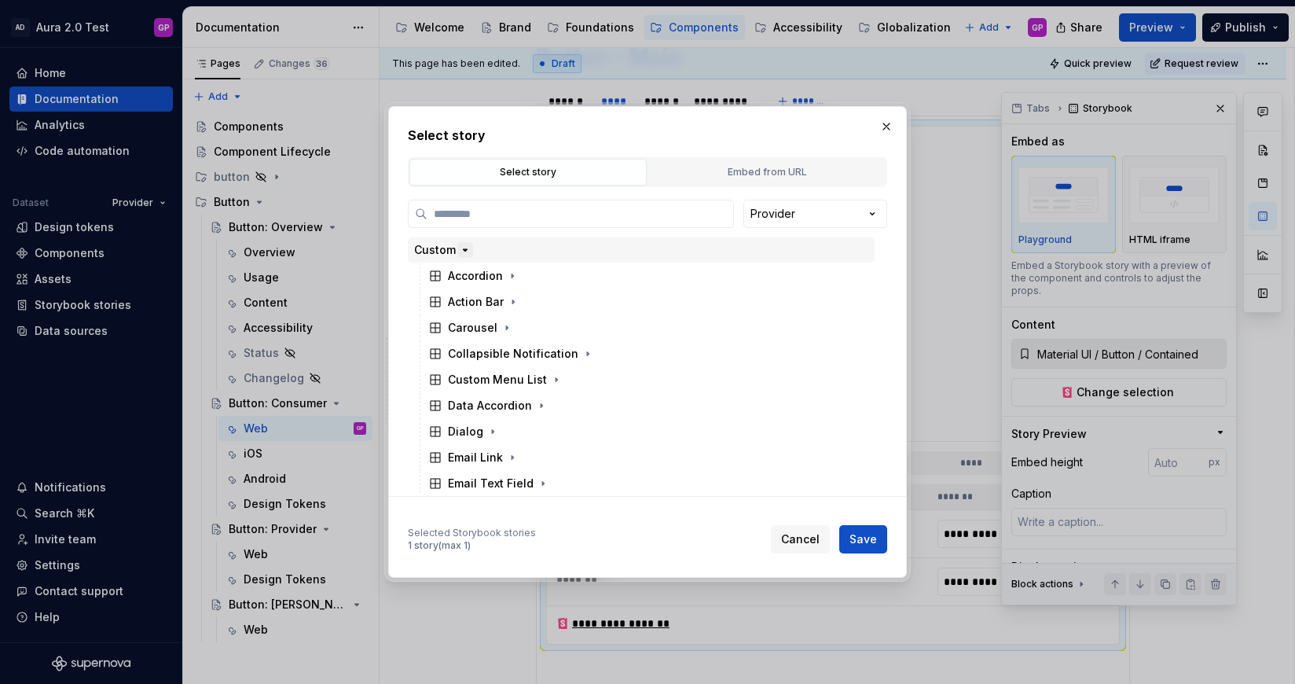
click at [460, 250] on icon "button" at bounding box center [465, 250] width 13 height 13
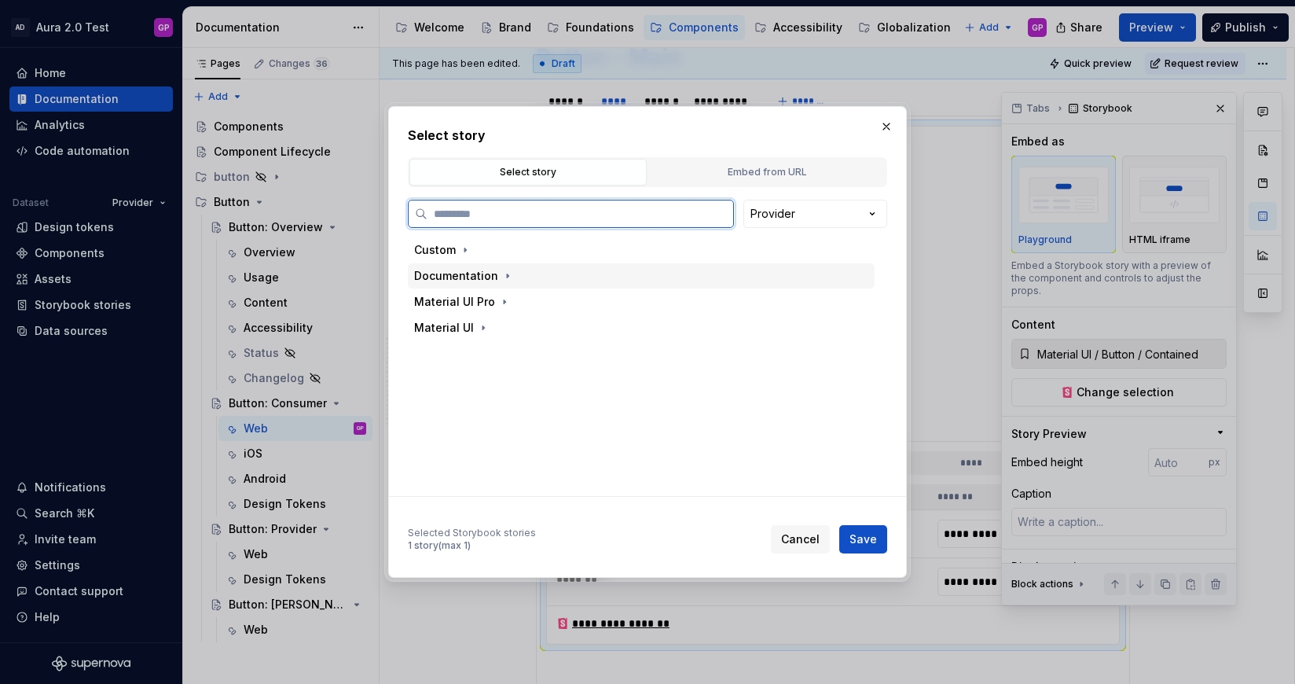
click at [479, 277] on div "Documentation" at bounding box center [456, 276] width 84 height 16
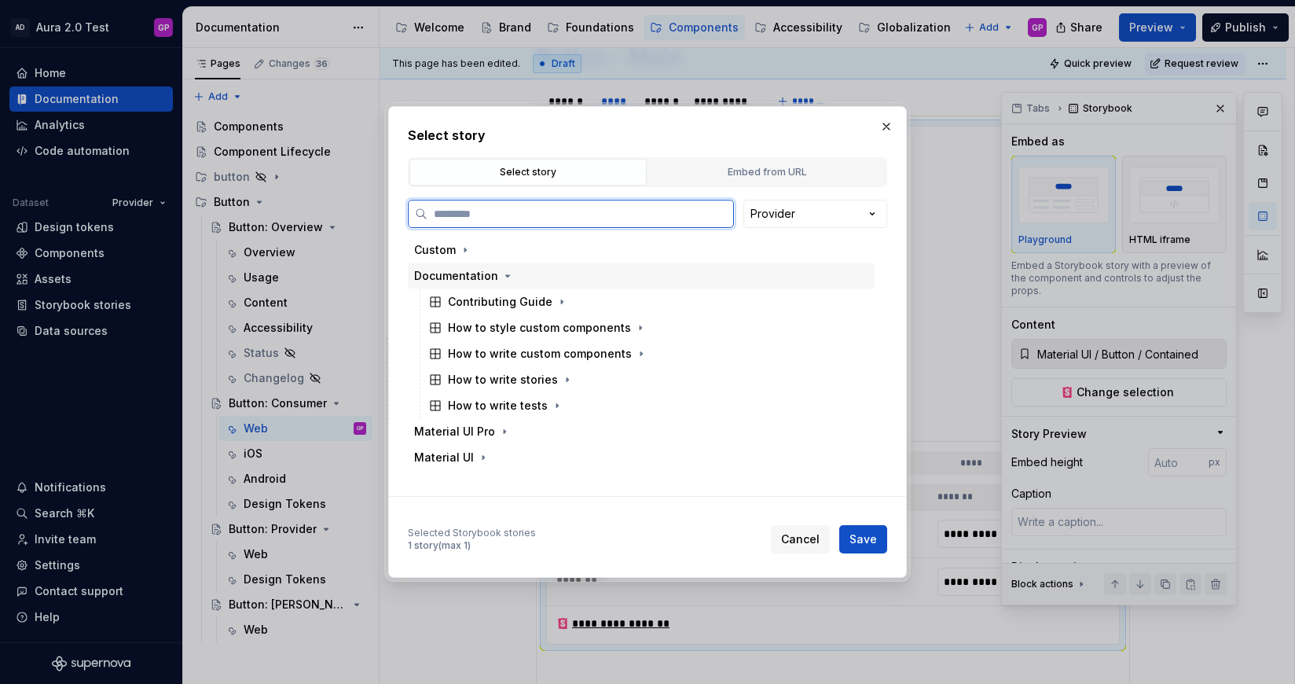
click at [479, 277] on div "Documentation" at bounding box center [456, 276] width 84 height 16
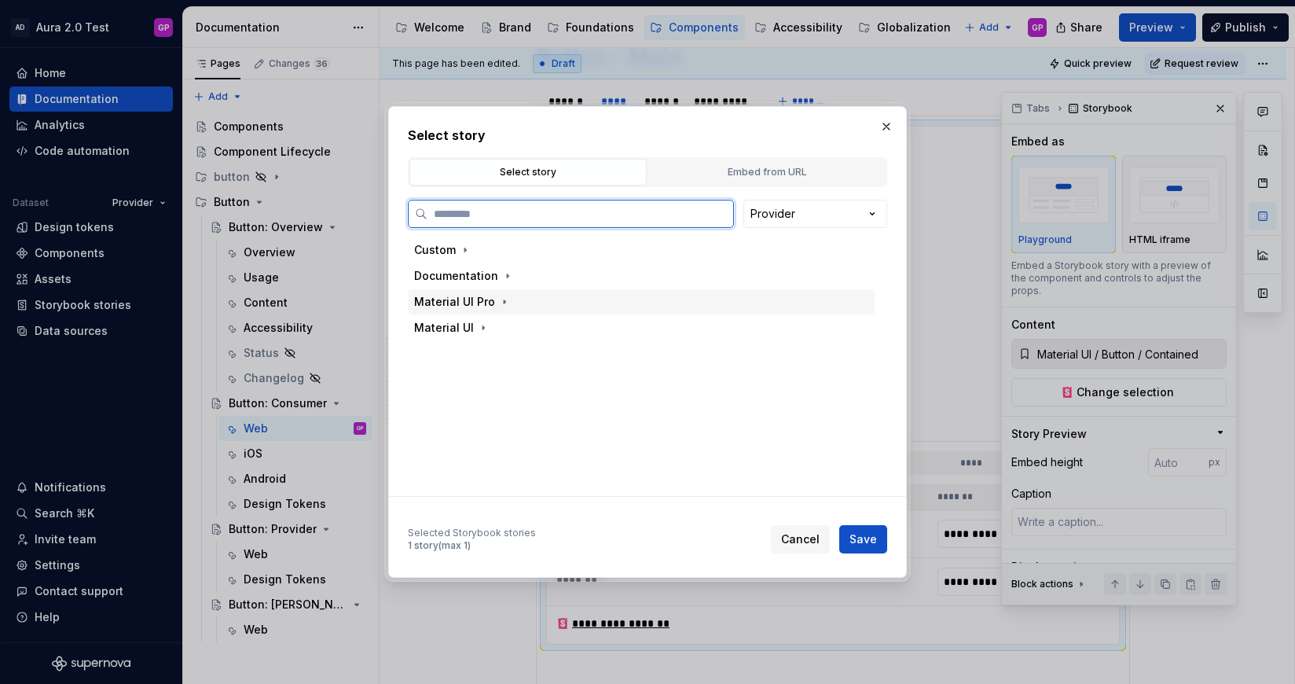
click at [486, 304] on div "Material UI Pro" at bounding box center [454, 302] width 81 height 16
click at [485, 304] on div "Material UI Pro" at bounding box center [454, 302] width 81 height 16
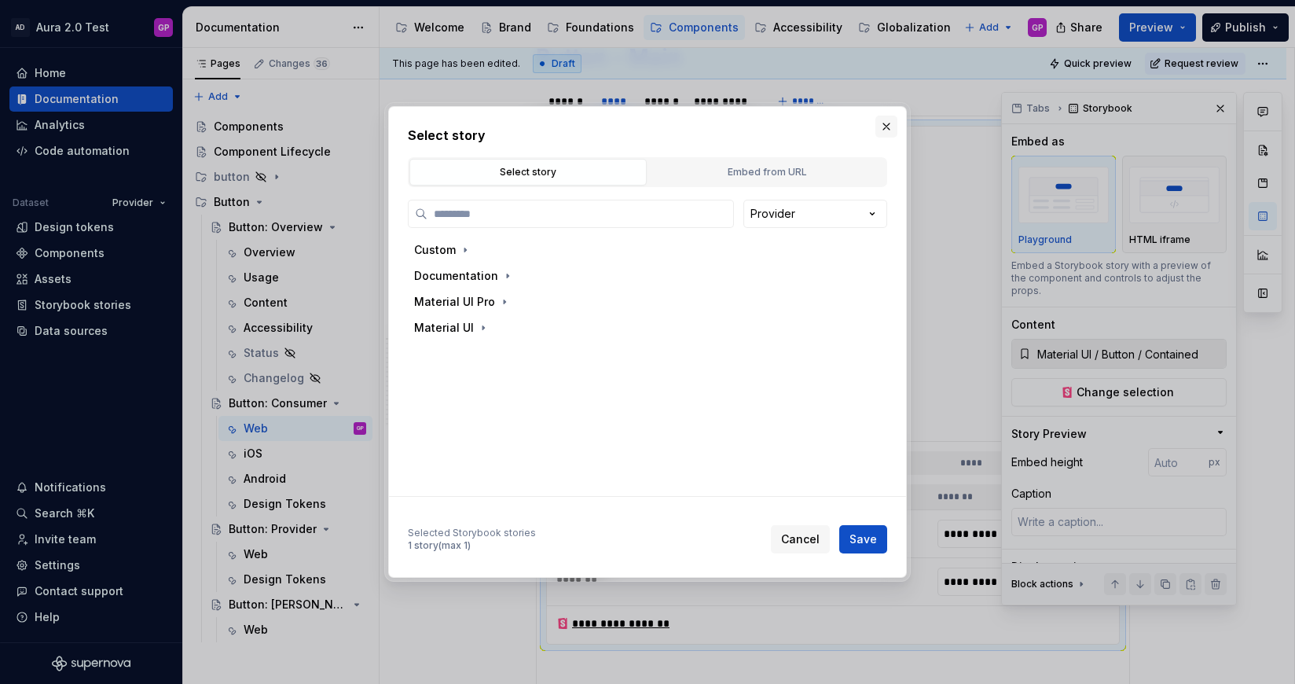
click at [884, 121] on button "button" at bounding box center [886, 126] width 22 height 22
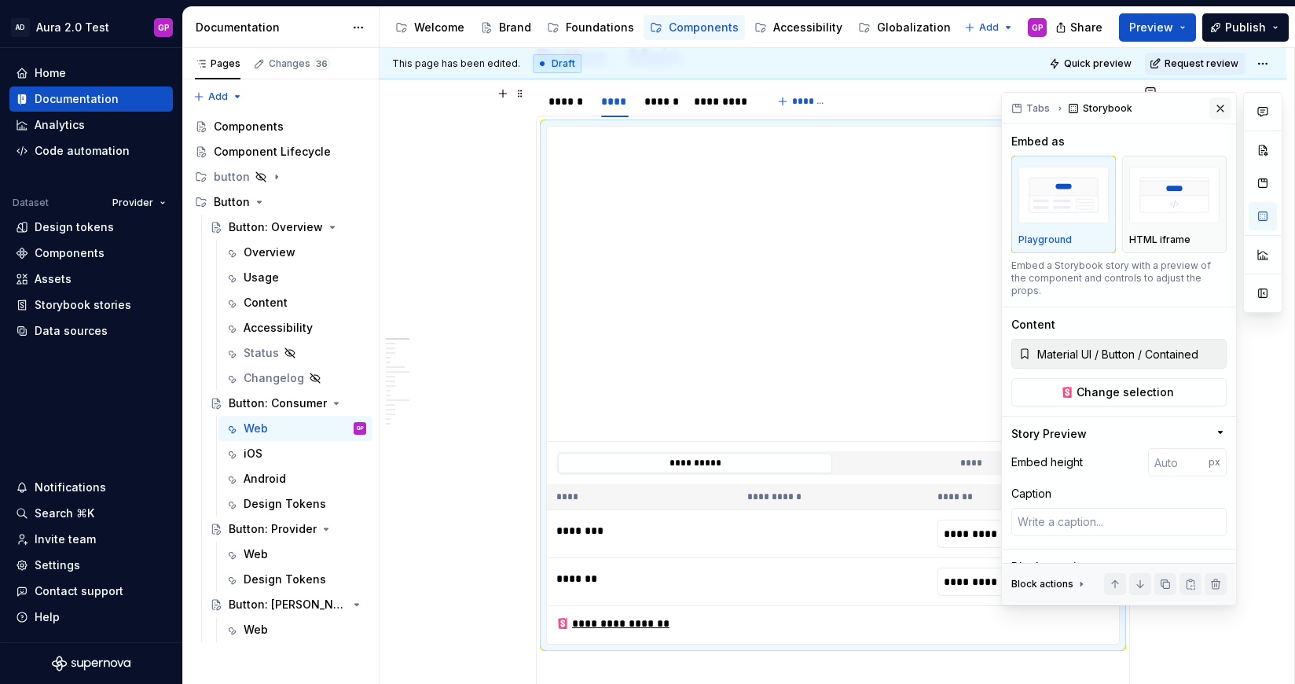
click at [1219, 108] on button "button" at bounding box center [1220, 108] width 22 height 22
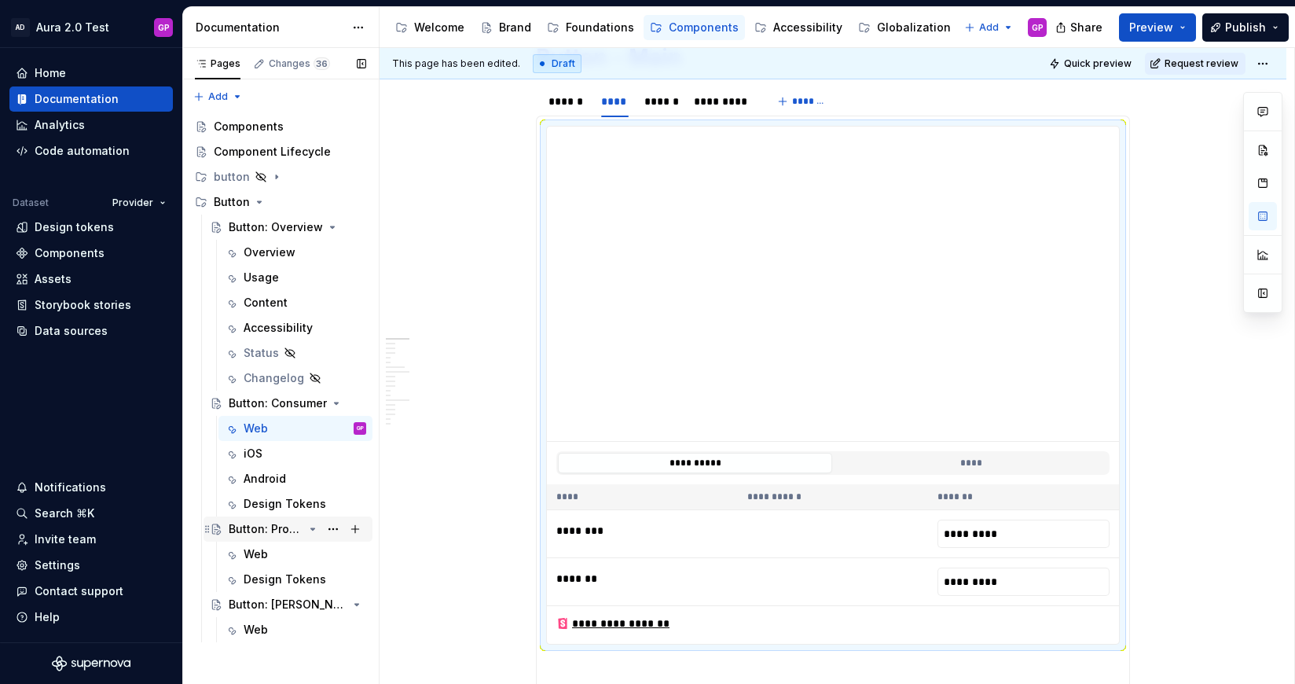
click at [253, 532] on div "Button: Provider" at bounding box center [266, 529] width 75 height 16
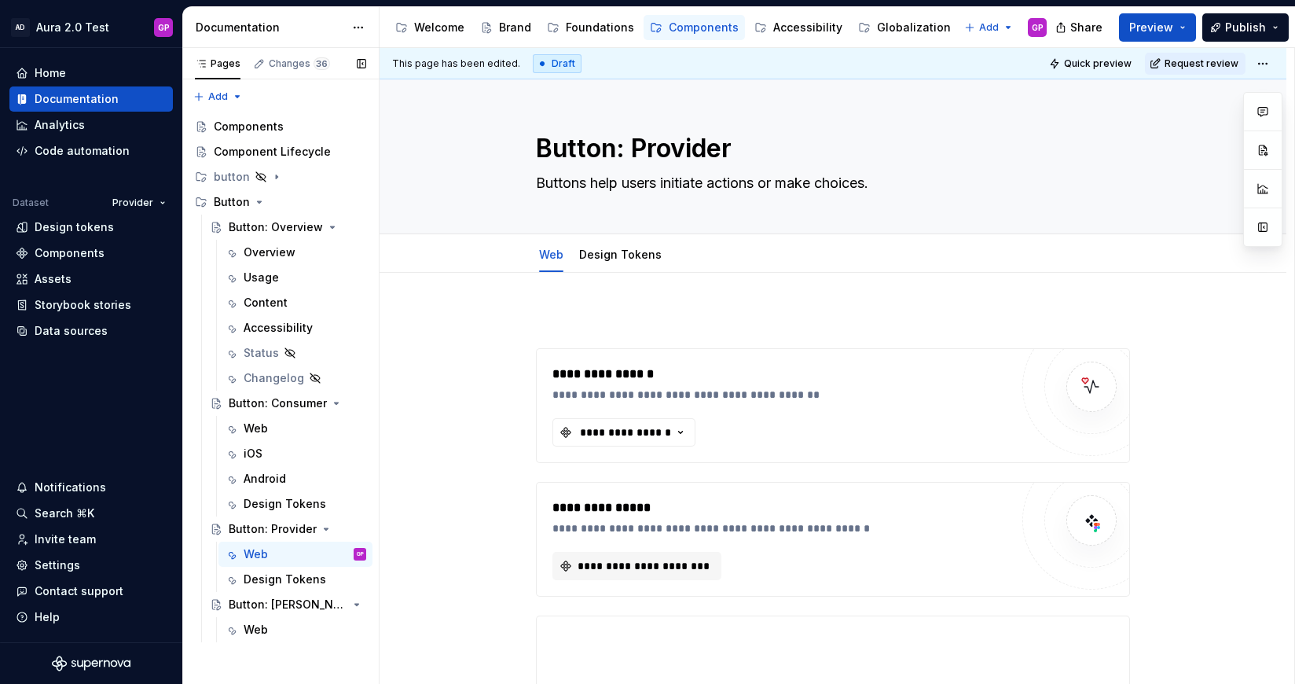
click at [0, 0] on button "Page tree" at bounding box center [0, 0] width 0 height 0
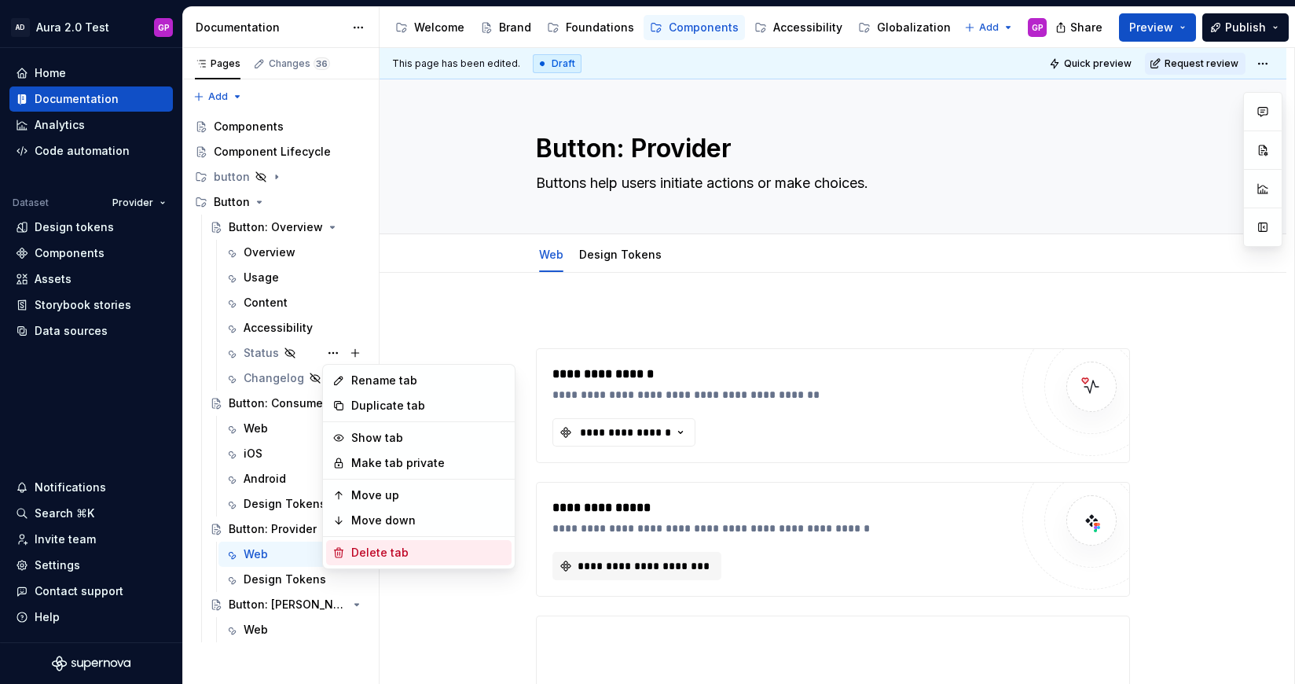
click at [346, 551] on div "Delete tab" at bounding box center [418, 552] width 185 height 25
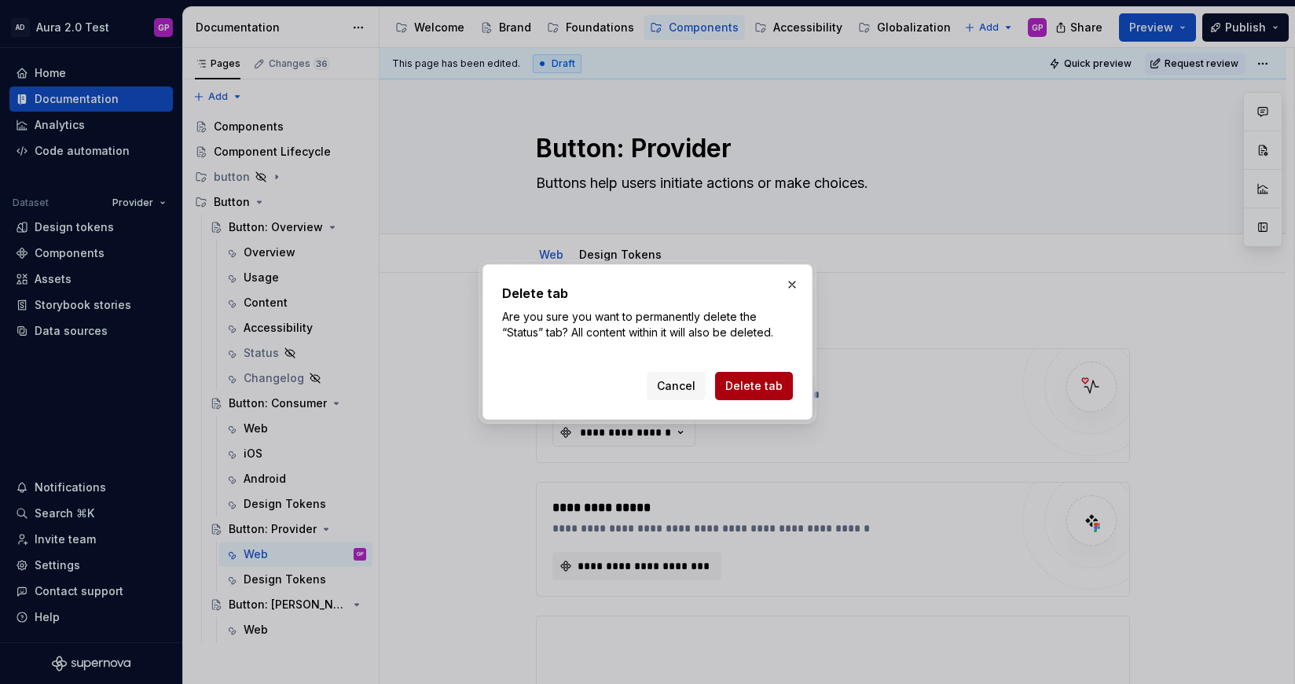
click at [757, 383] on span "Delete tab" at bounding box center [753, 386] width 57 height 16
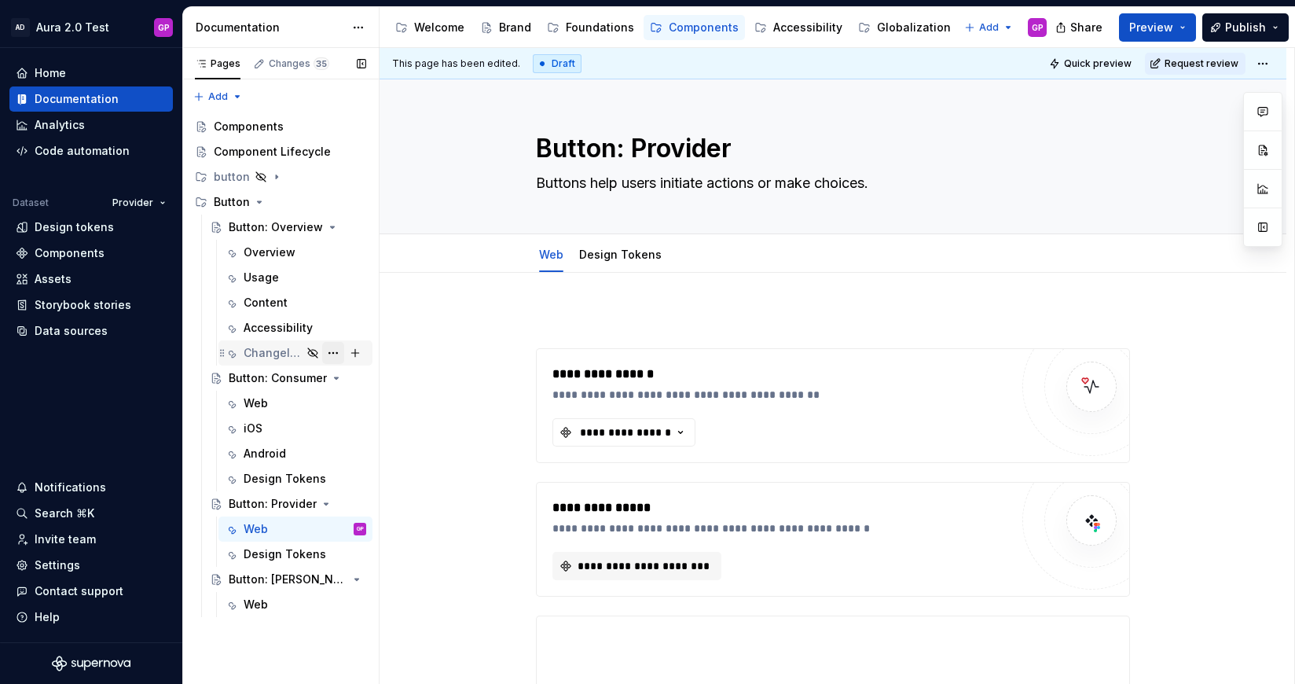
click at [329, 351] on button "Page tree" at bounding box center [333, 353] width 22 height 22
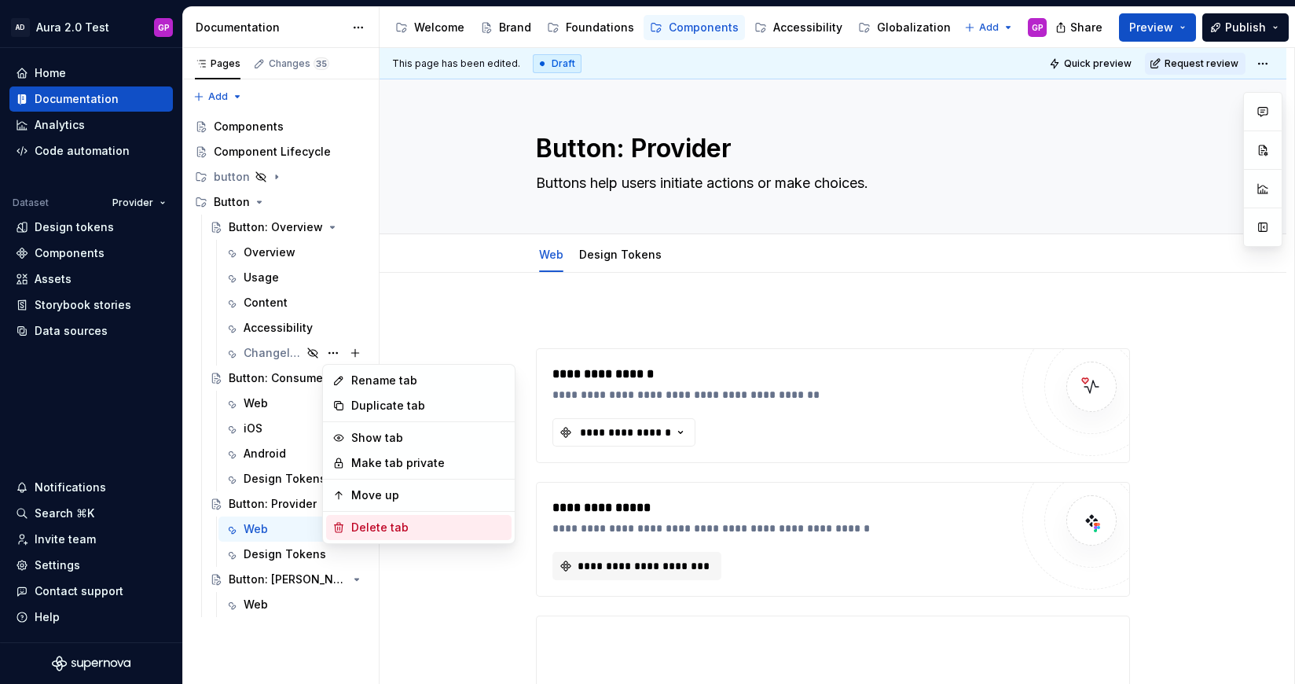
click at [365, 526] on div "Delete tab" at bounding box center [428, 527] width 154 height 16
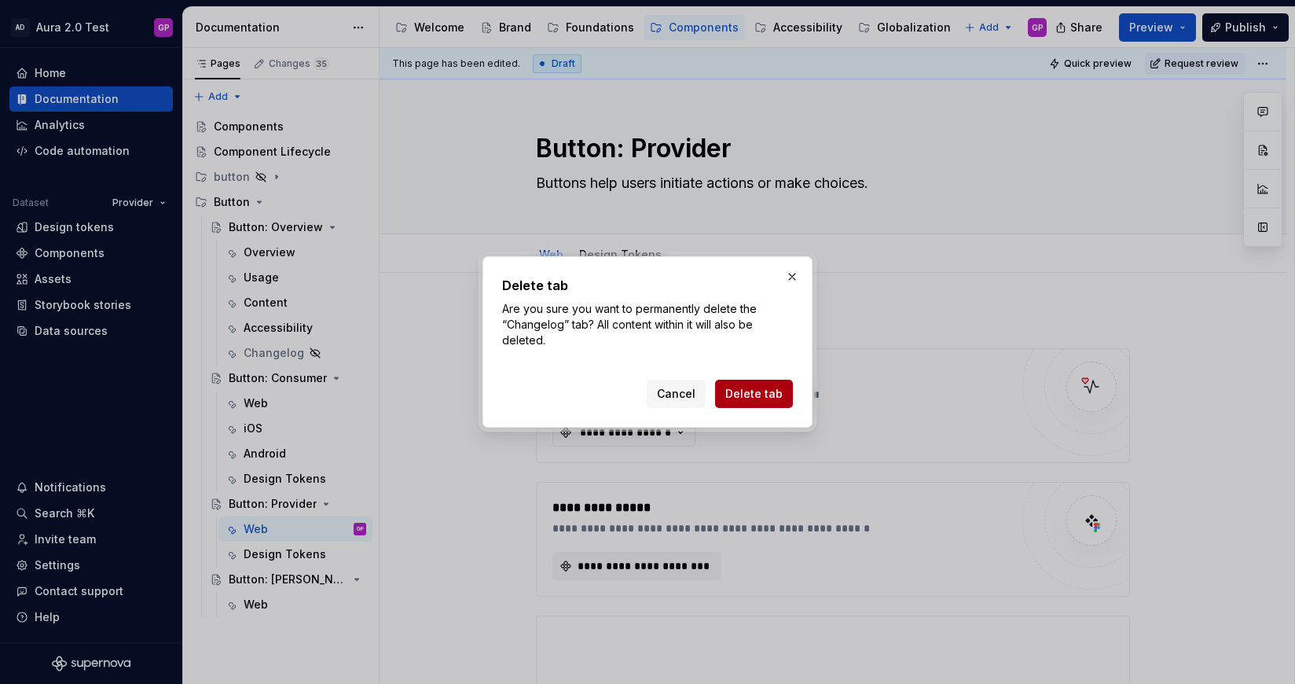
click at [761, 387] on span "Delete tab" at bounding box center [753, 394] width 57 height 16
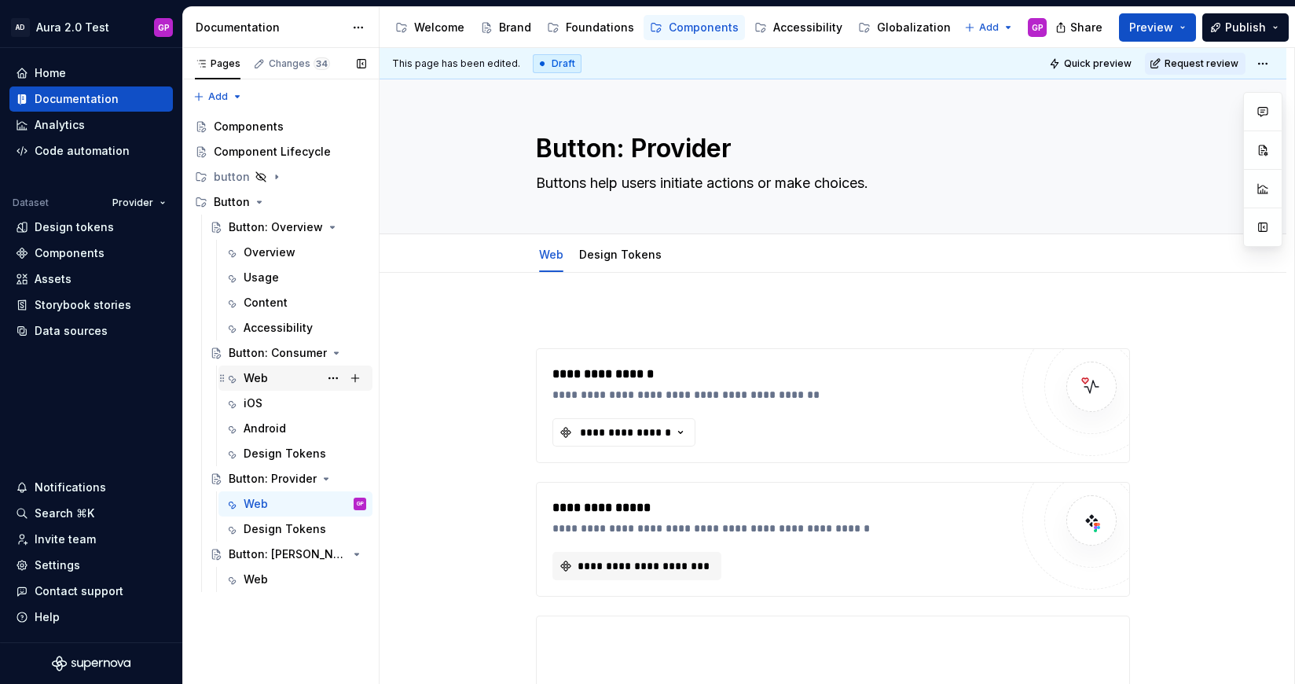
click at [259, 375] on div "Web" at bounding box center [256, 378] width 24 height 16
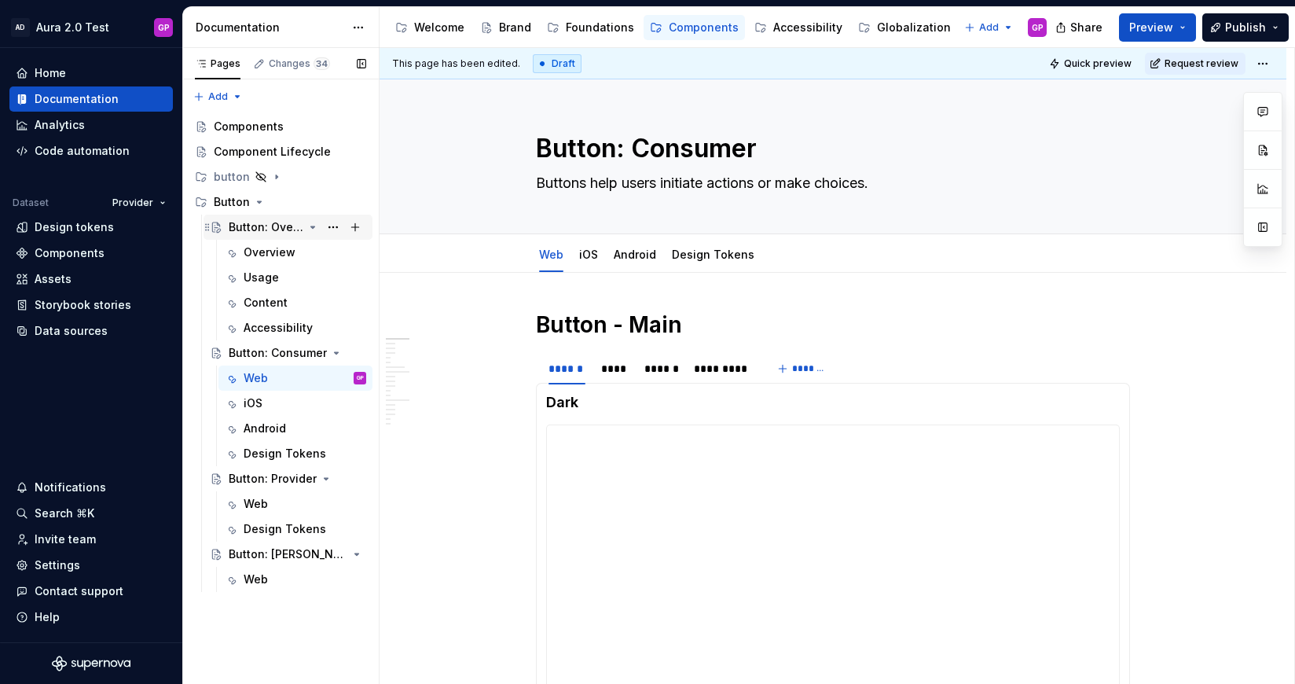
click at [313, 228] on icon "Page tree" at bounding box center [313, 227] width 4 height 2
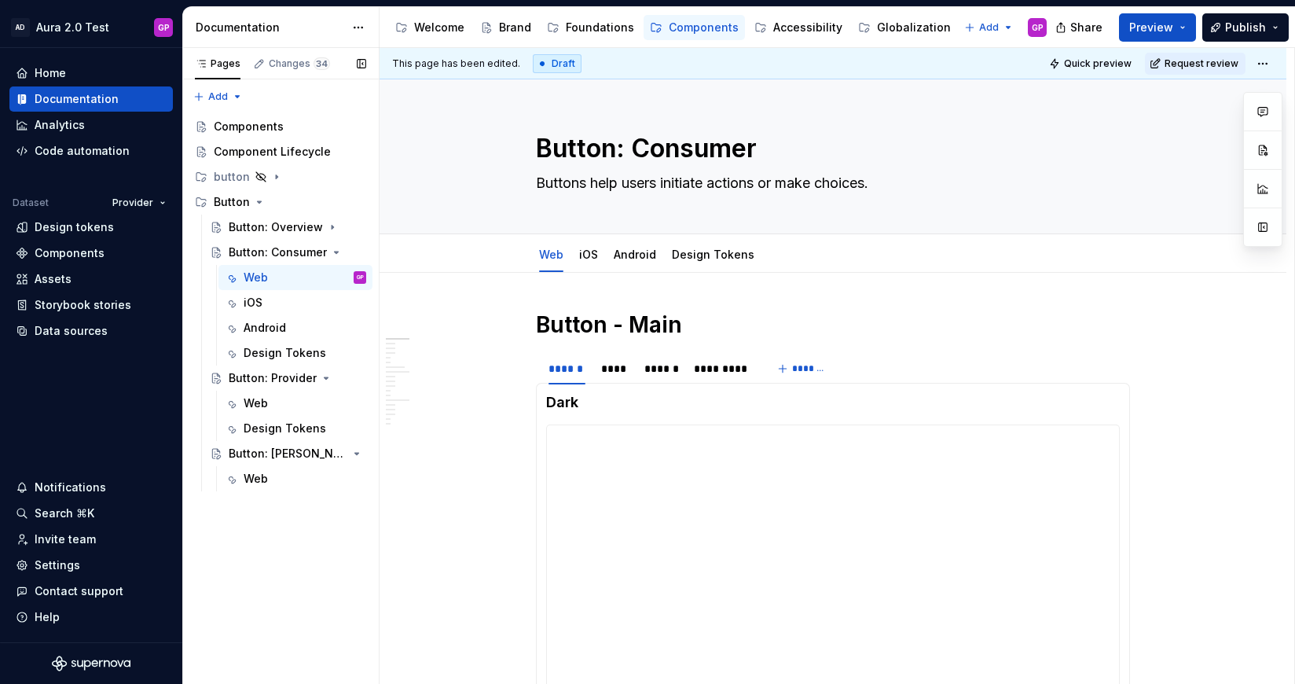
click at [0, 0] on button "Page tree" at bounding box center [0, 0] width 0 height 0
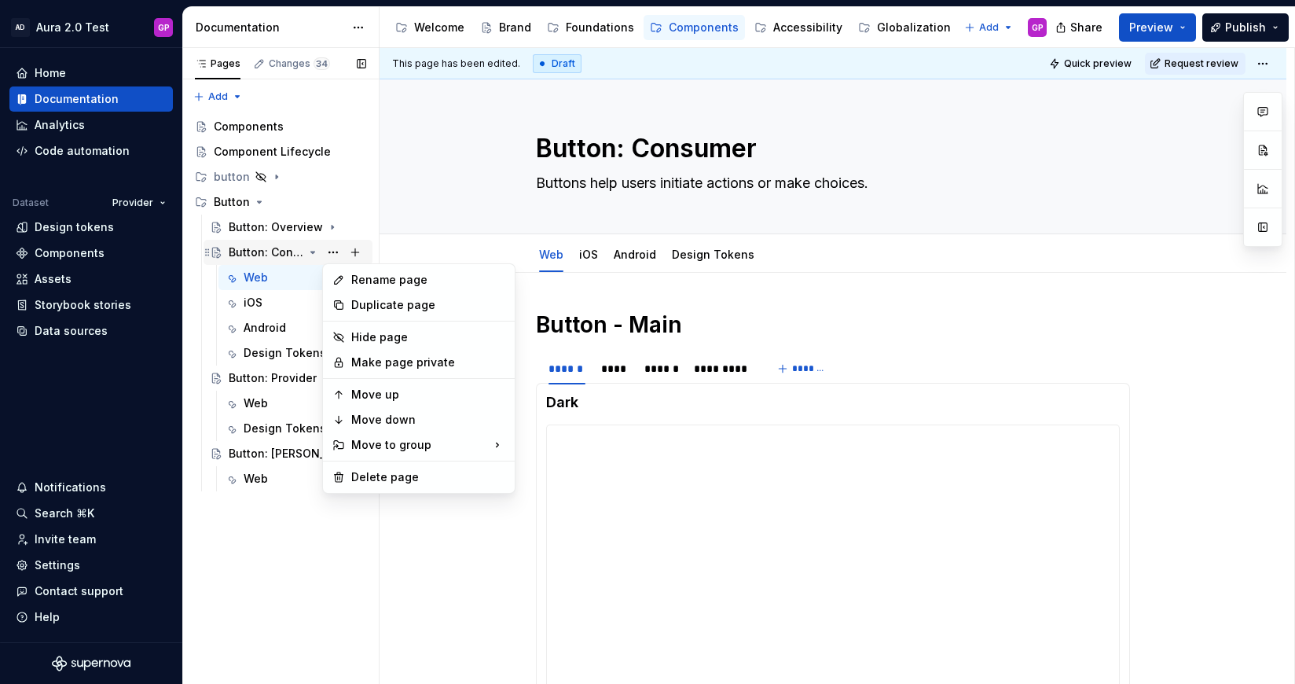
click at [310, 251] on div "Pages Changes 34 Add Accessibility guide for tree Page tree. Navigate the tree …" at bounding box center [280, 366] width 196 height 636
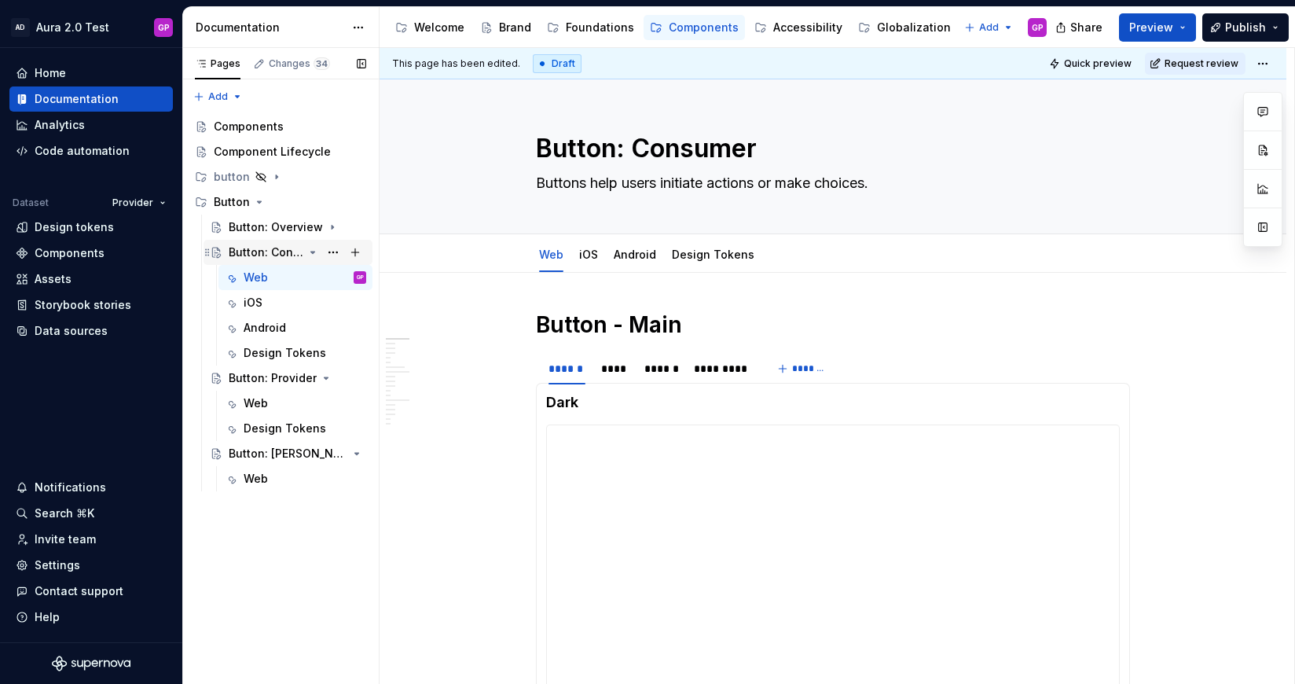
click at [311, 252] on icon "Page tree" at bounding box center [313, 252] width 4 height 2
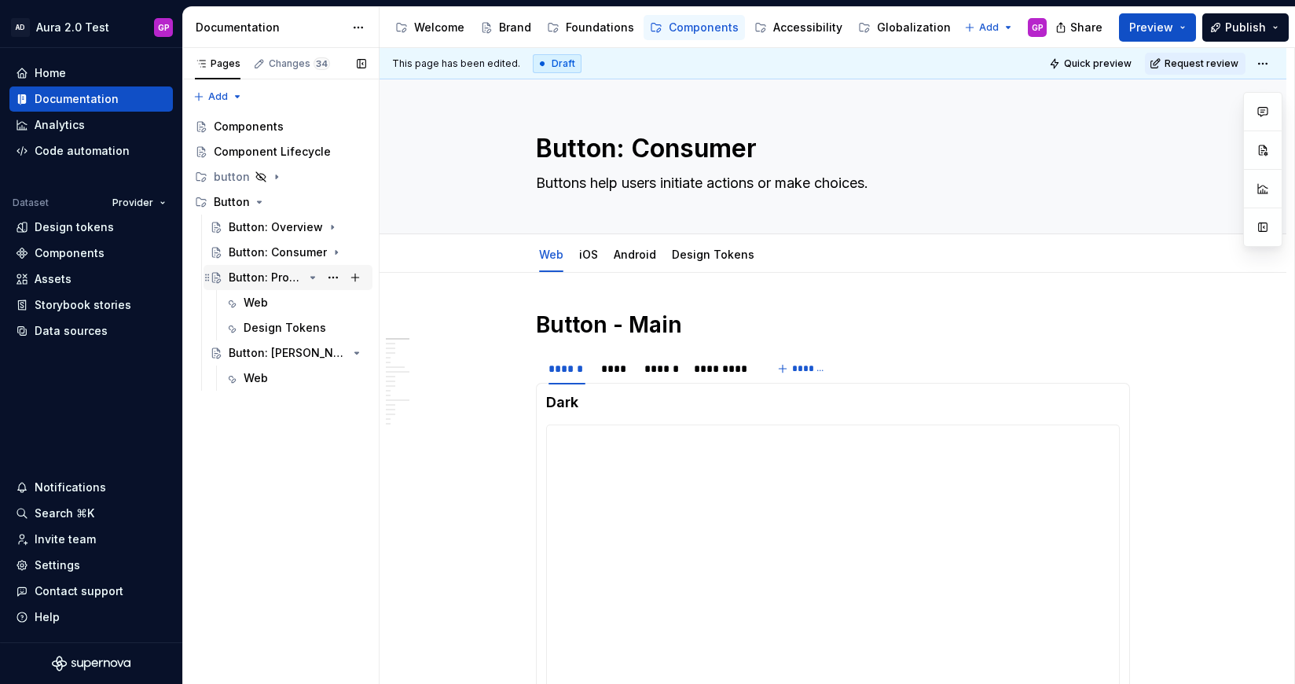
click at [313, 280] on icon "Page tree" at bounding box center [312, 277] width 13 height 13
click at [311, 302] on icon "Page tree" at bounding box center [313, 303] width 4 height 2
type textarea "*"
